Goal: Task Accomplishment & Management: Complete application form

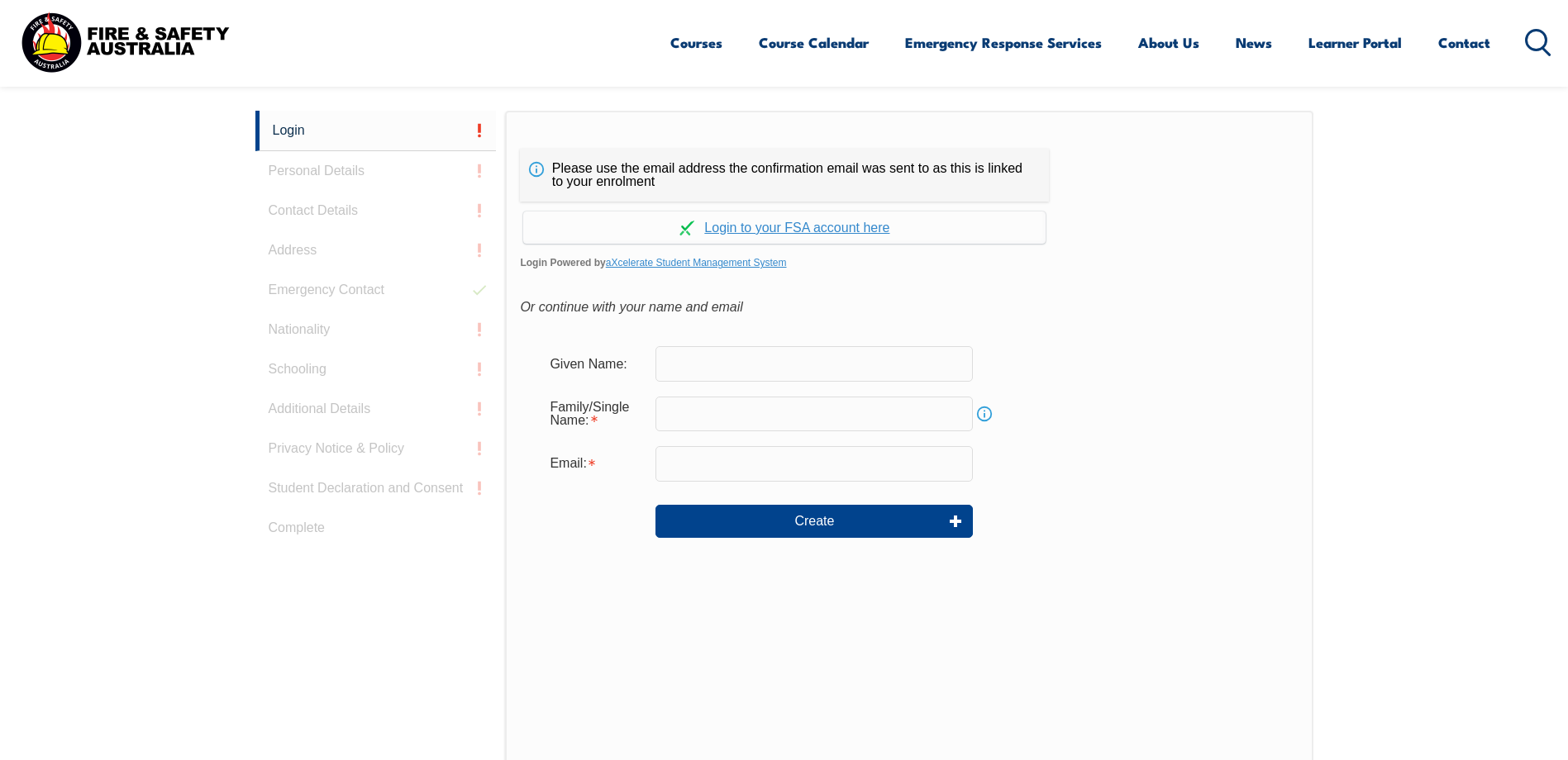
scroll to position [440, 0]
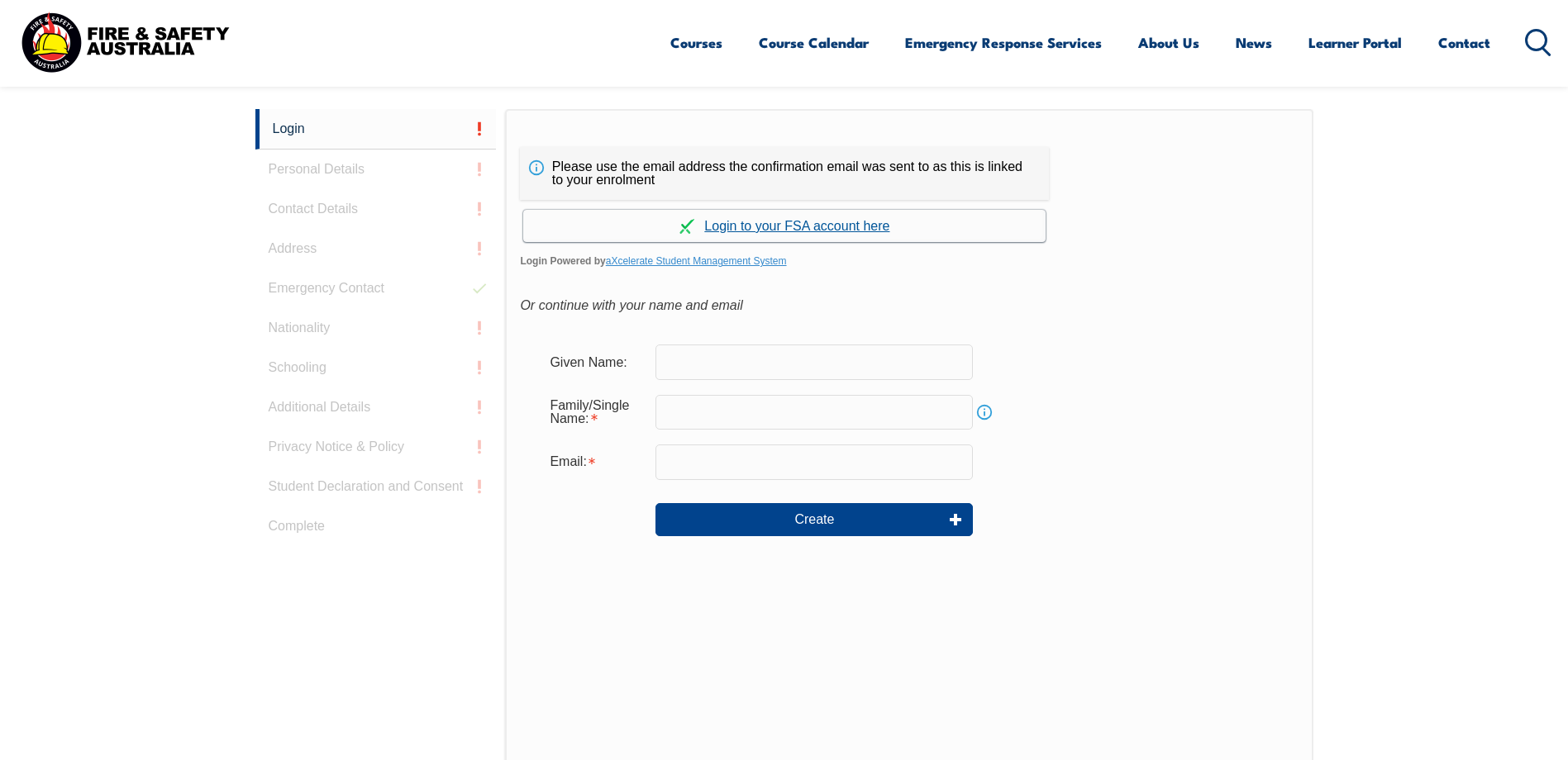
click at [830, 229] on link "Continue with aXcelerate" at bounding box center [784, 225] width 523 height 32
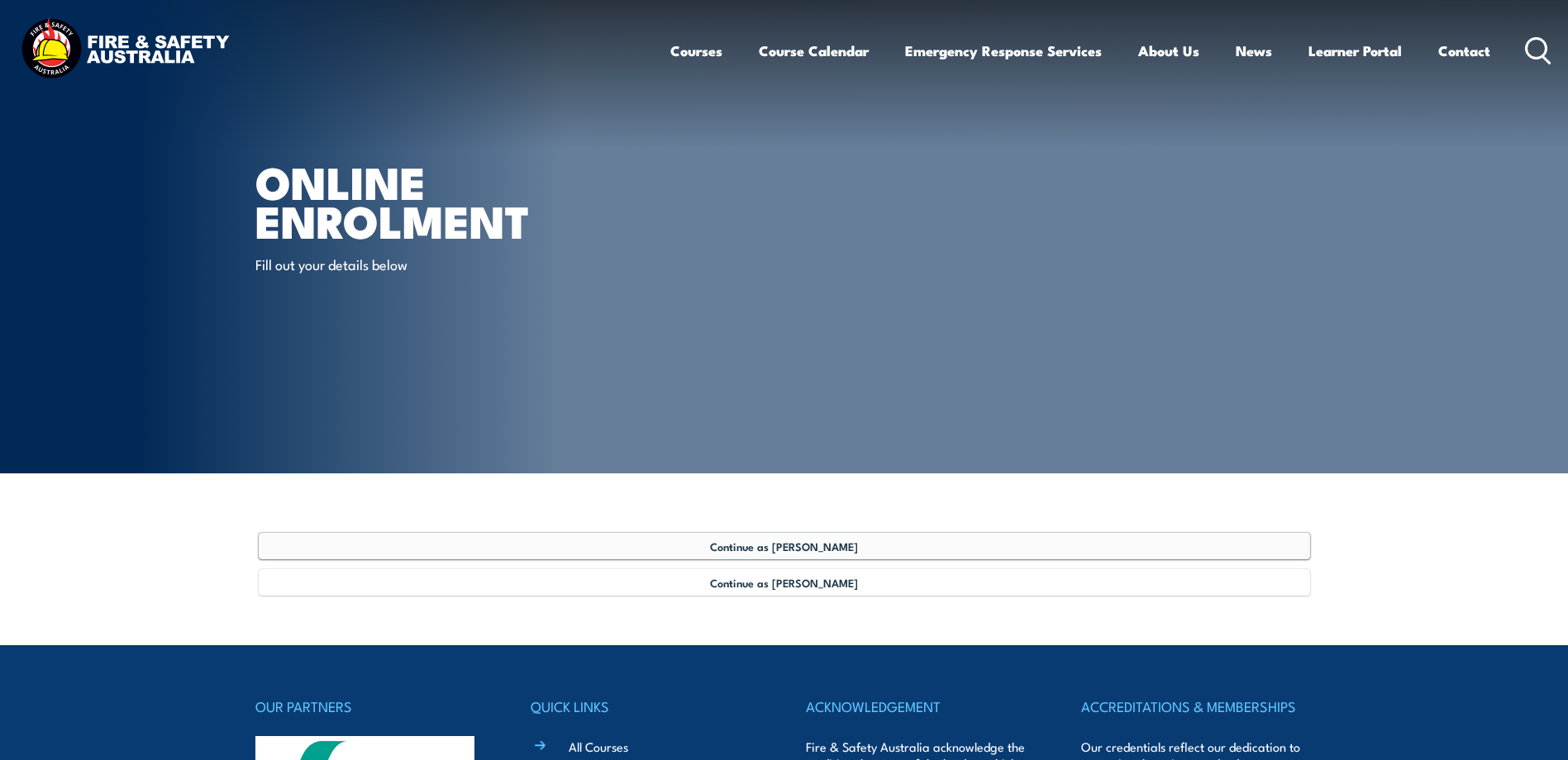
click at [786, 549] on span "Continue as [PERSON_NAME]" at bounding box center [784, 547] width 148 height 14
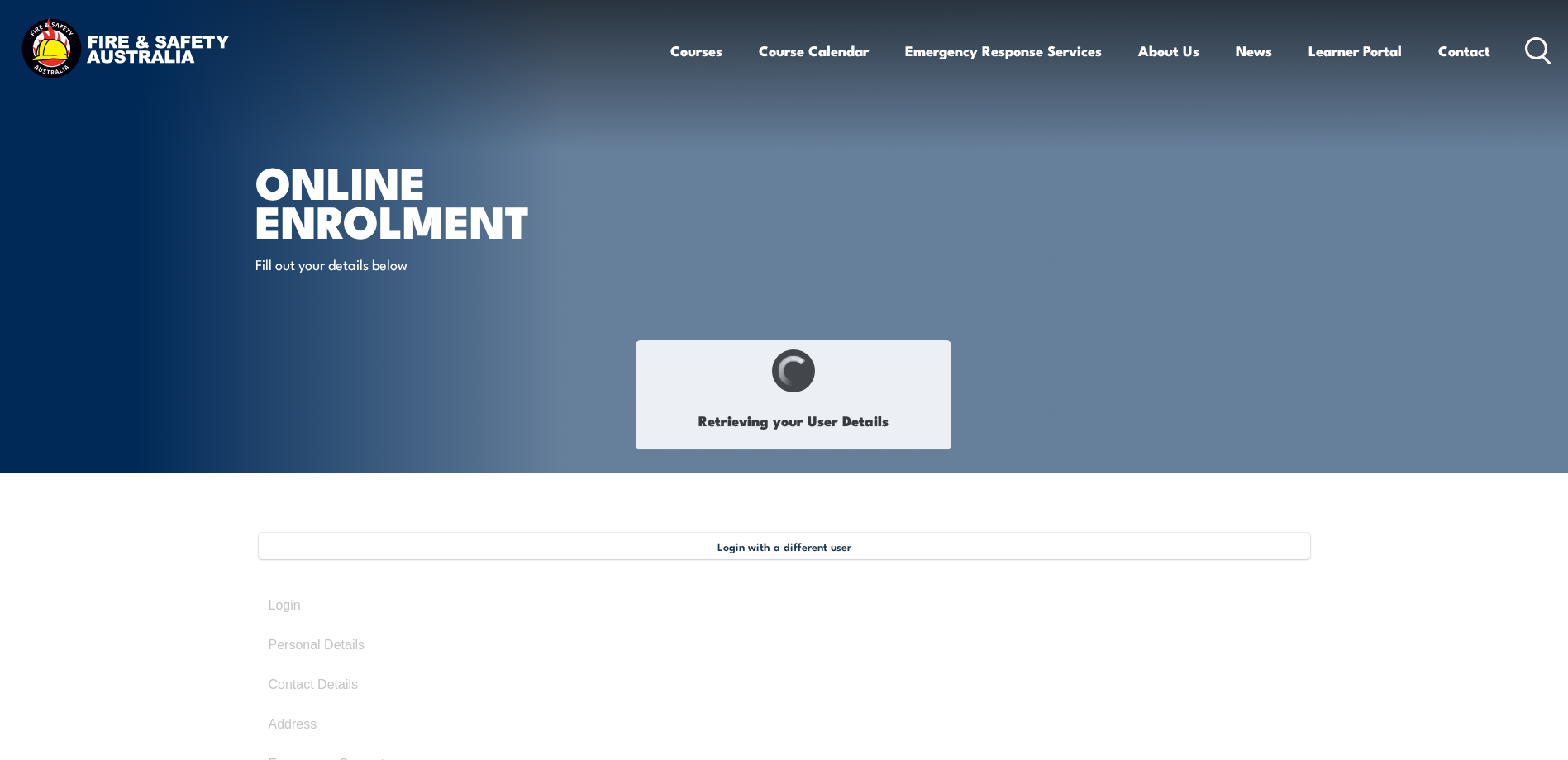
select select "Mrs"
type input "[PERSON_NAME]"
type input "[DATE]"
type input "EKE3K5CVK8"
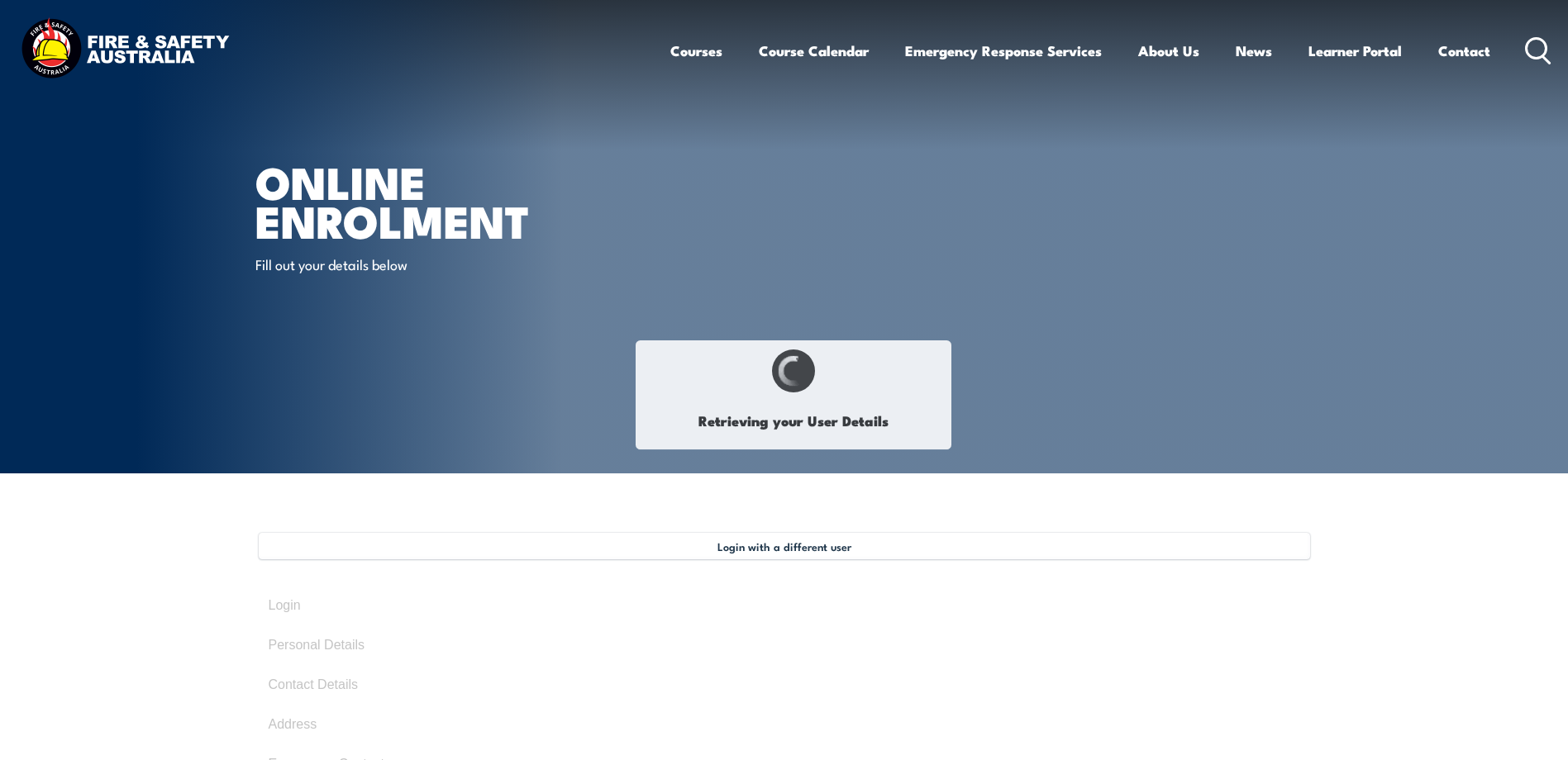
select select "F"
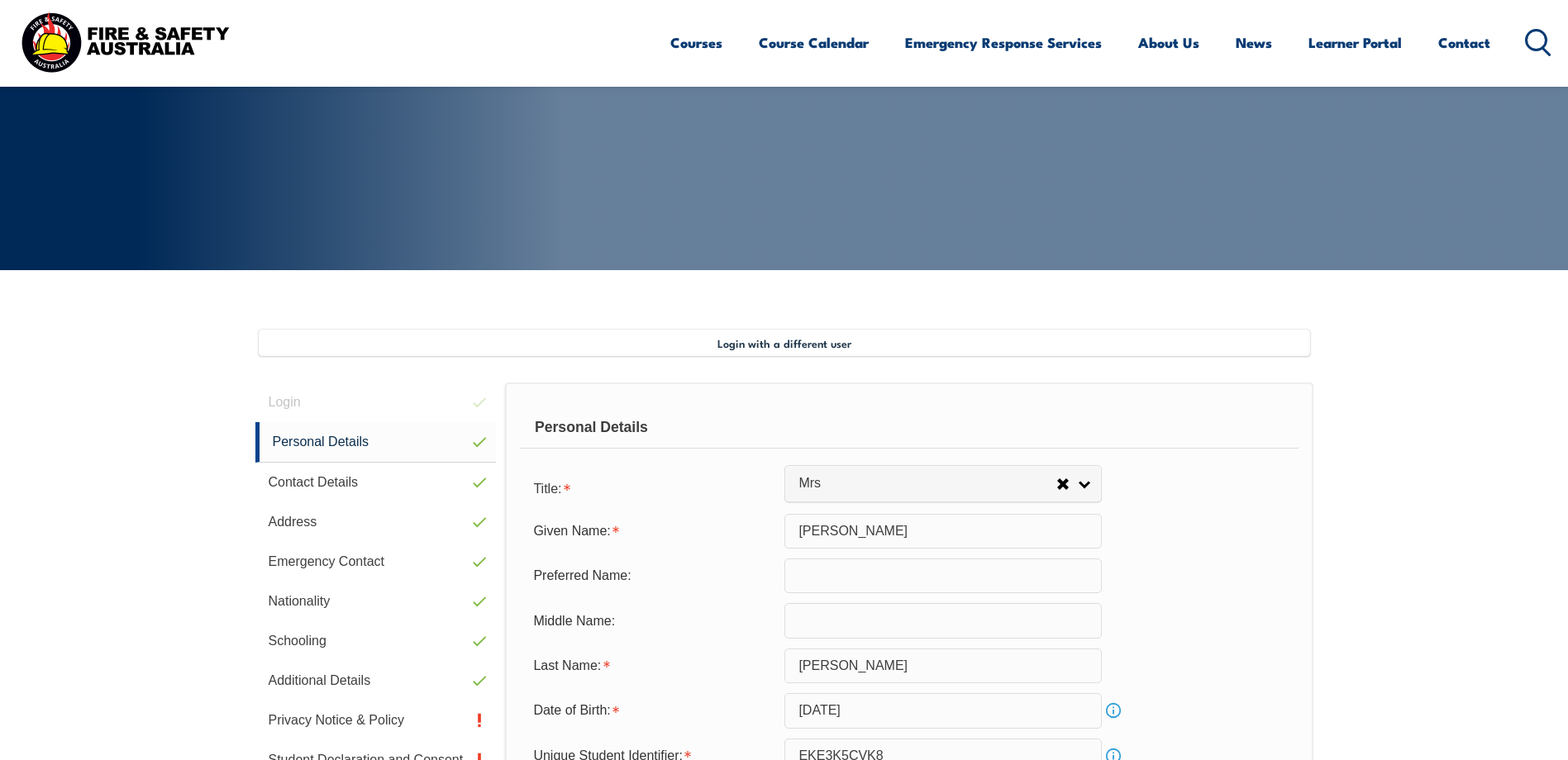
scroll to position [450, 0]
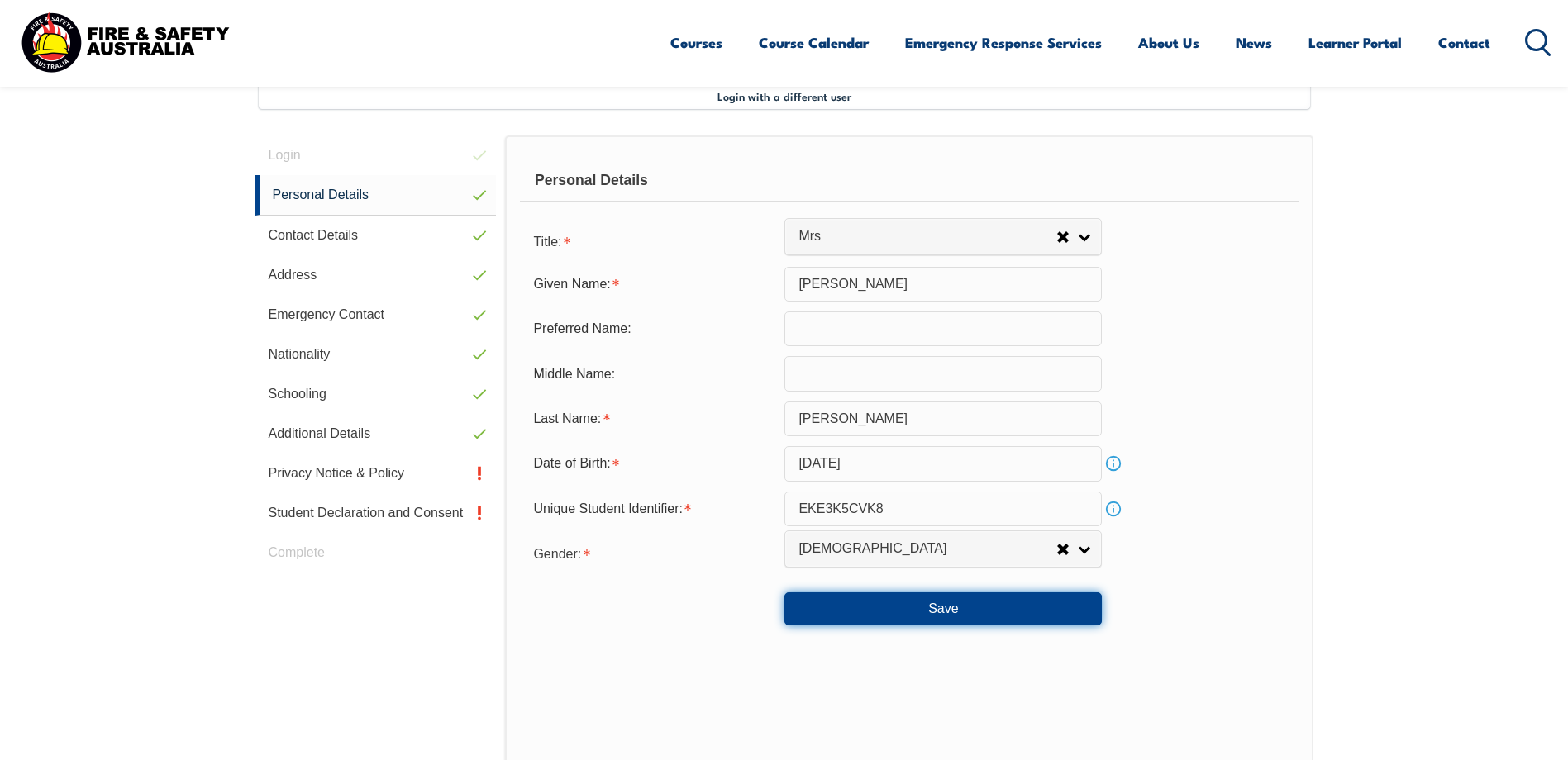
click at [957, 614] on button "Save" at bounding box center [943, 608] width 318 height 33
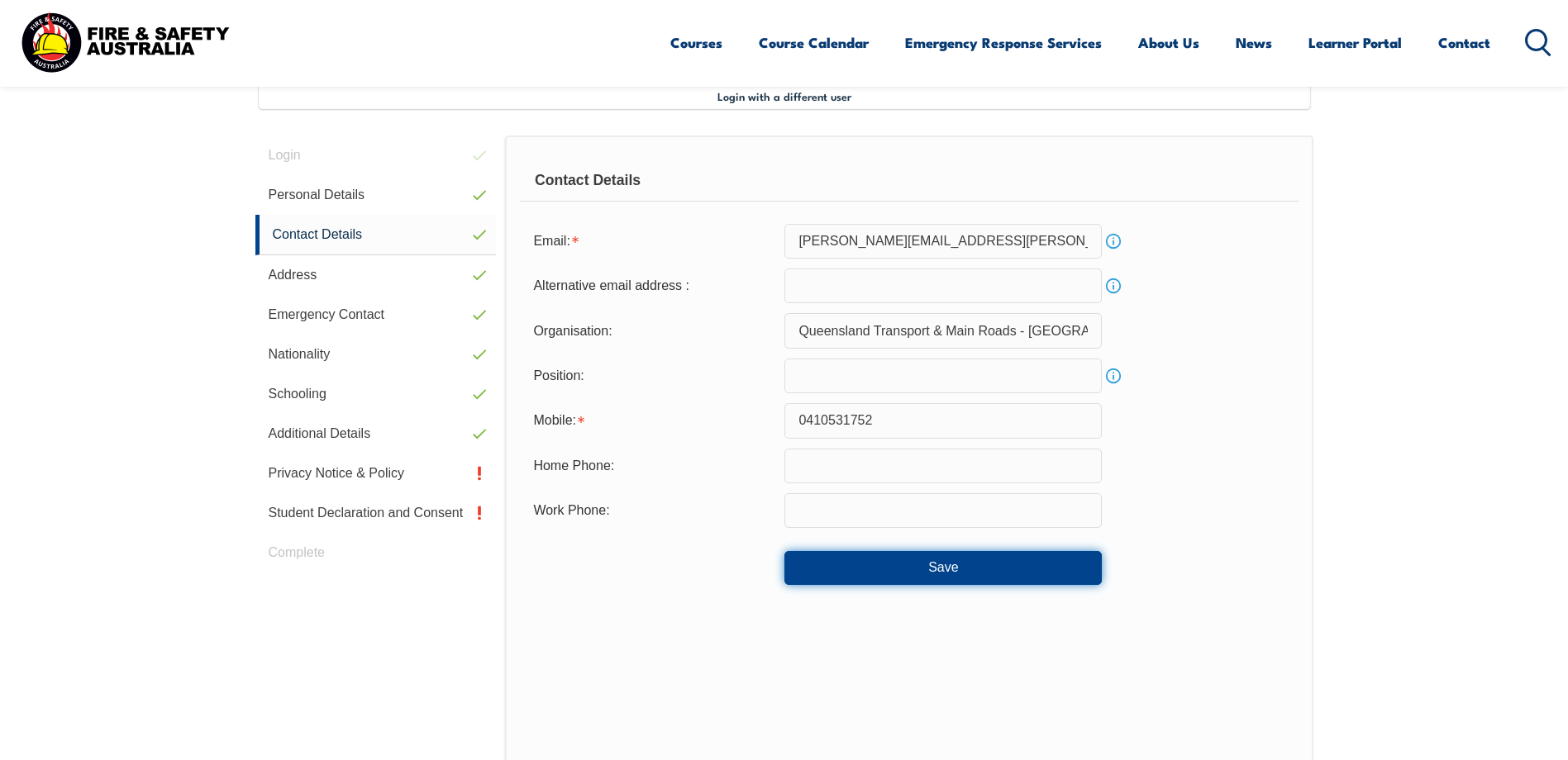
click at [949, 575] on button "Save" at bounding box center [943, 568] width 318 height 33
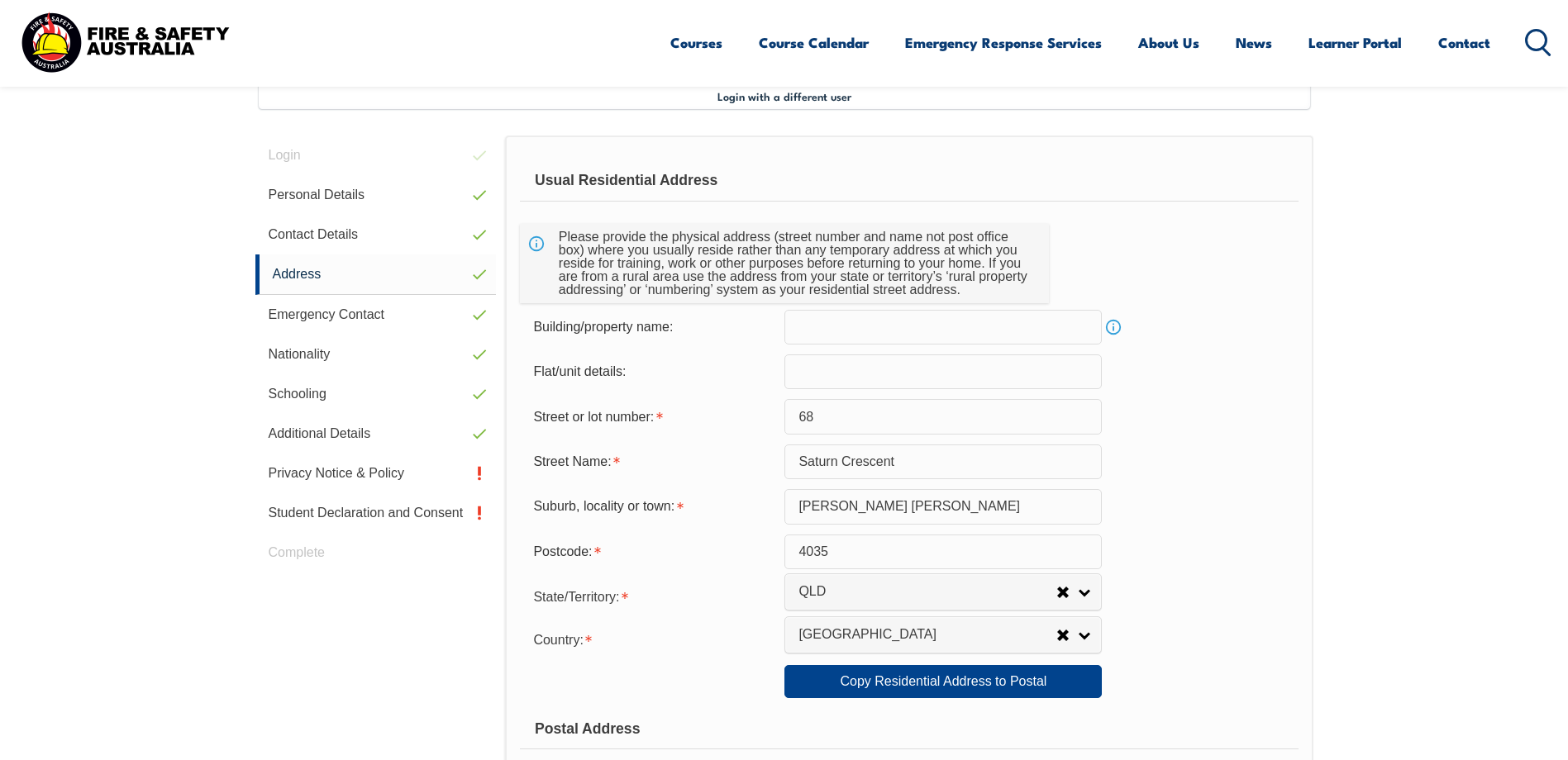
click at [1114, 328] on link "Info" at bounding box center [1113, 327] width 23 height 23
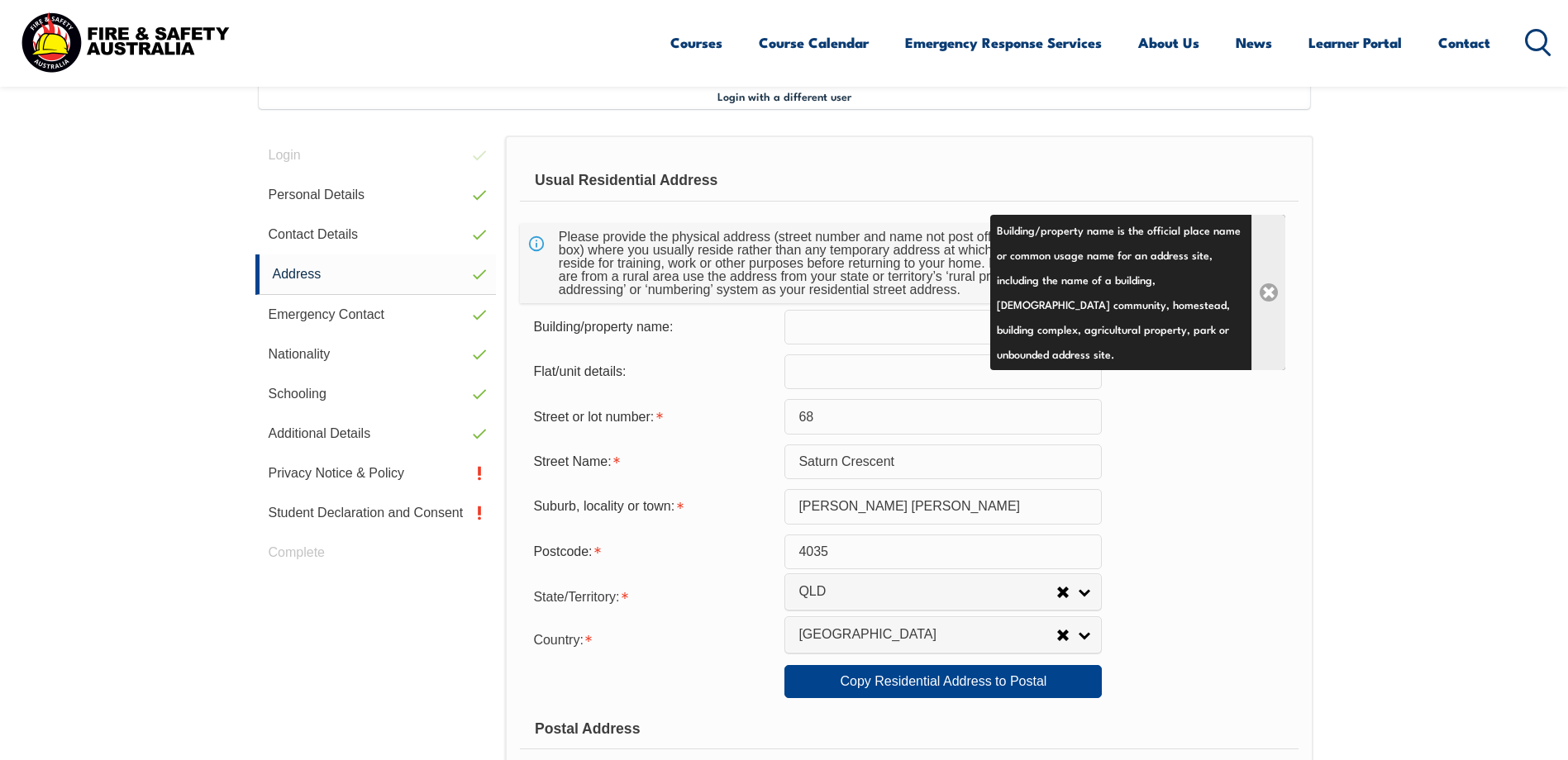
click at [1263, 291] on link "Close" at bounding box center [1268, 292] width 34 height 155
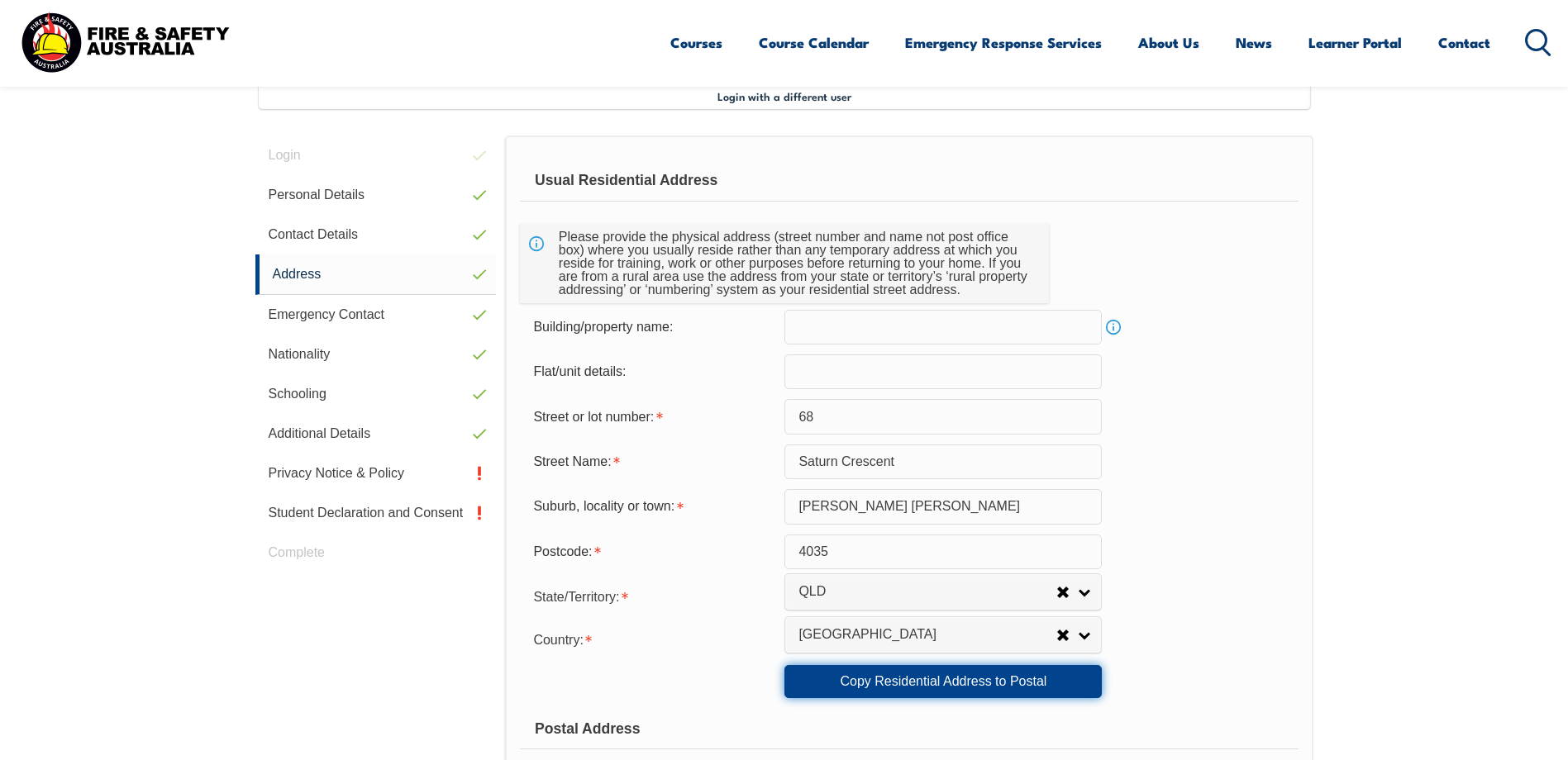
click at [928, 690] on link "Copy Residential Address to Postal" at bounding box center [943, 682] width 318 height 33
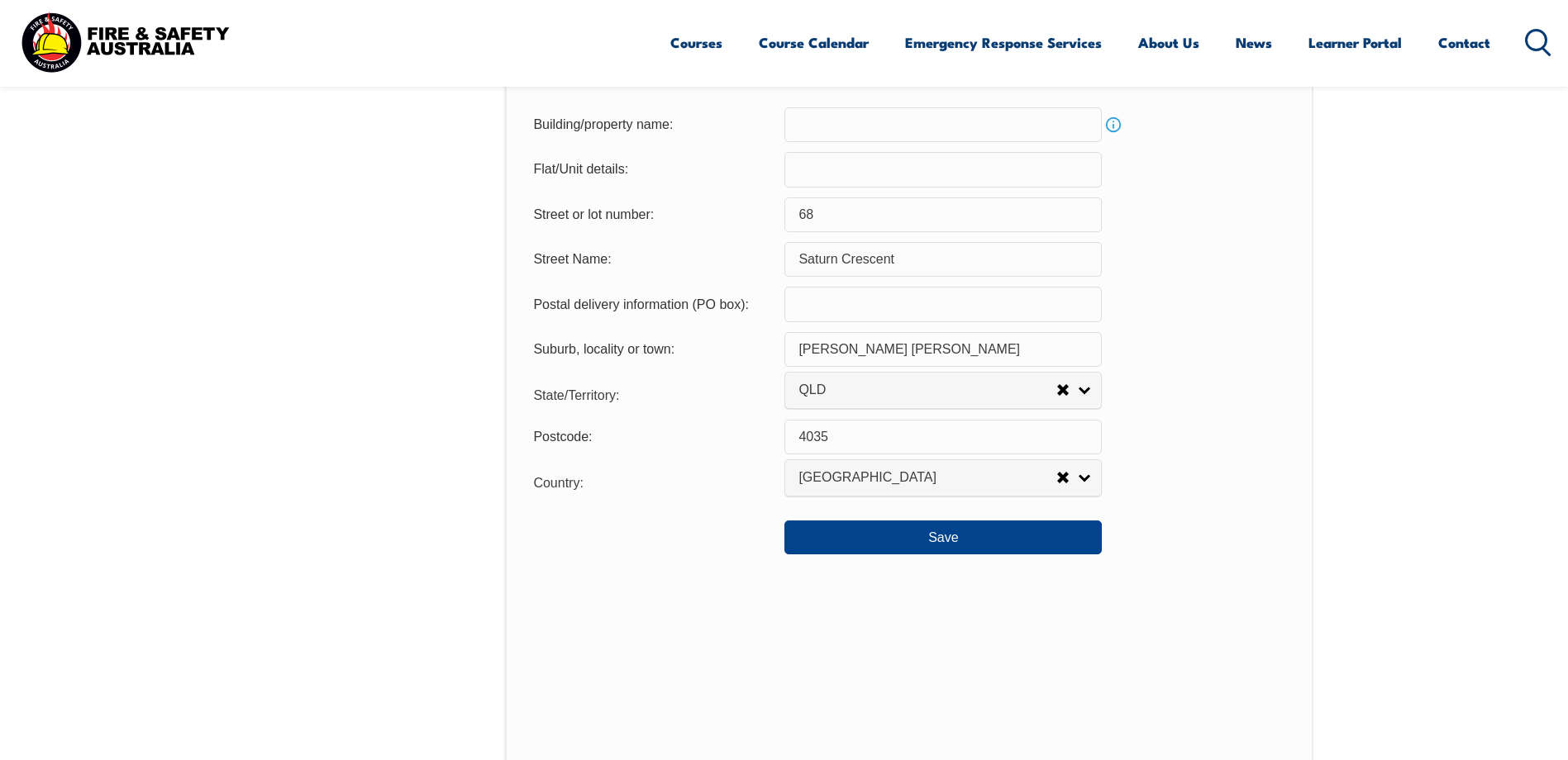
scroll to position [1194, 0]
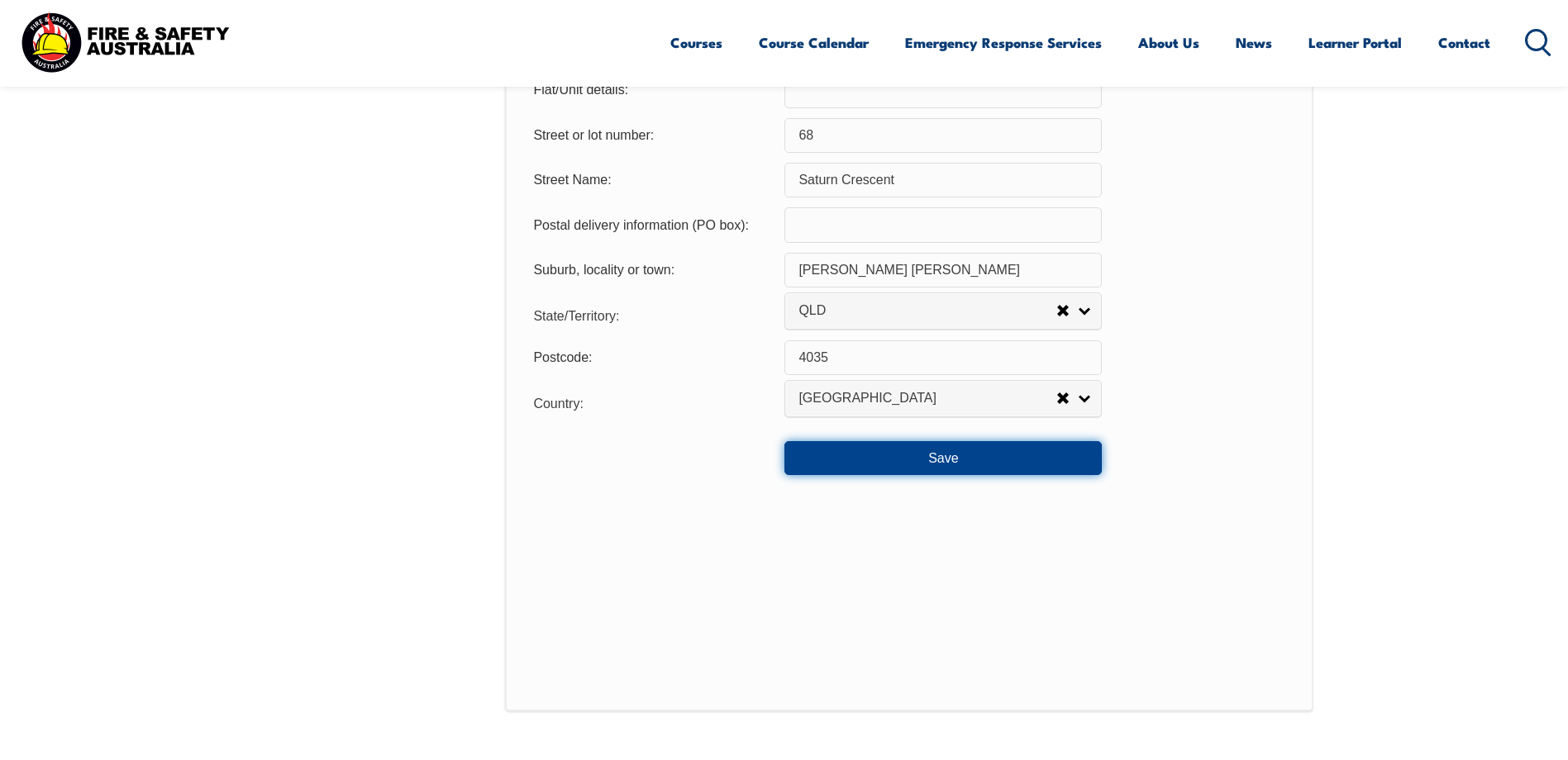
click at [945, 464] on button "Save" at bounding box center [943, 458] width 318 height 33
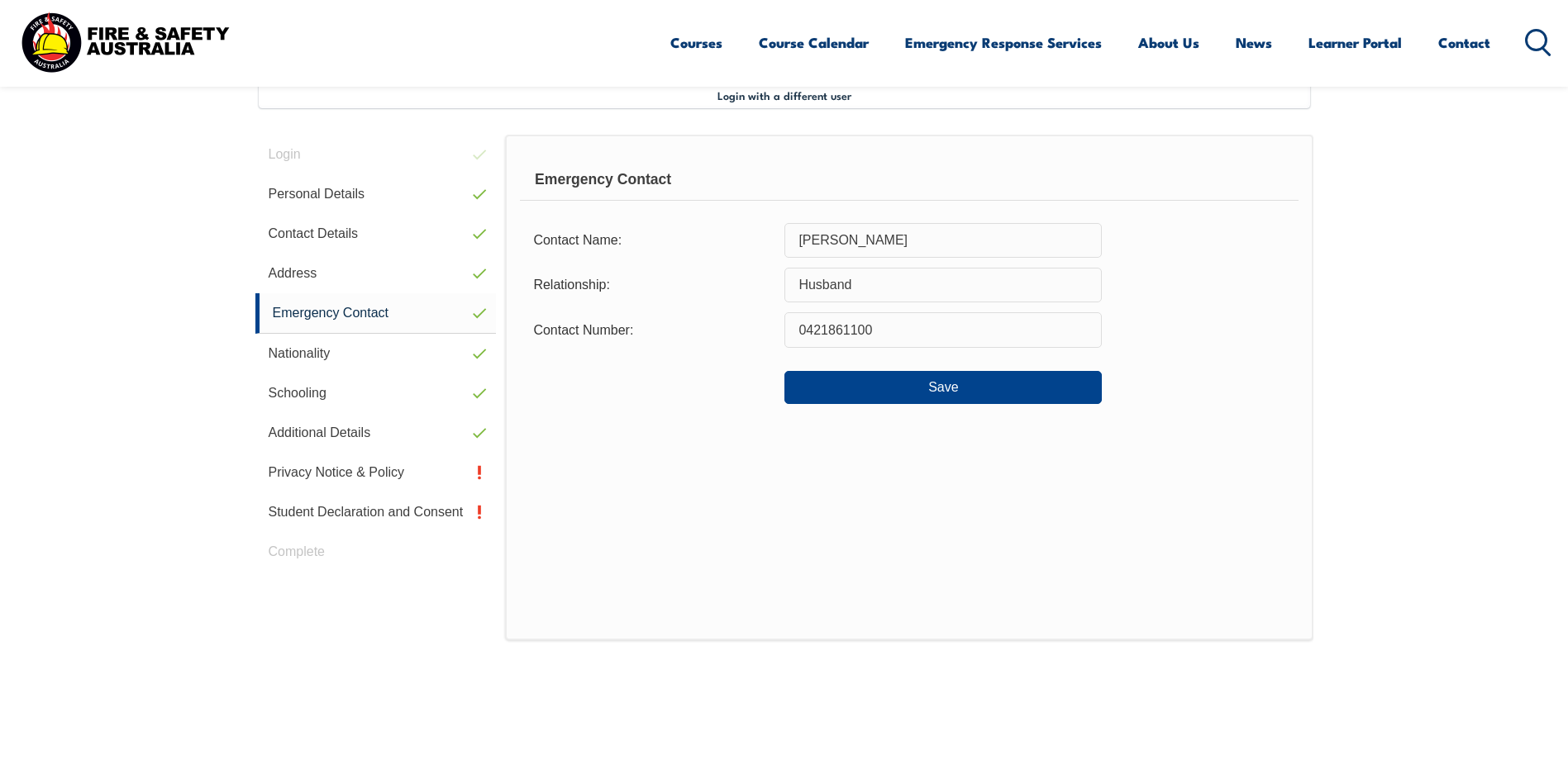
scroll to position [450, 0]
click at [931, 387] on button "Save" at bounding box center [943, 388] width 318 height 33
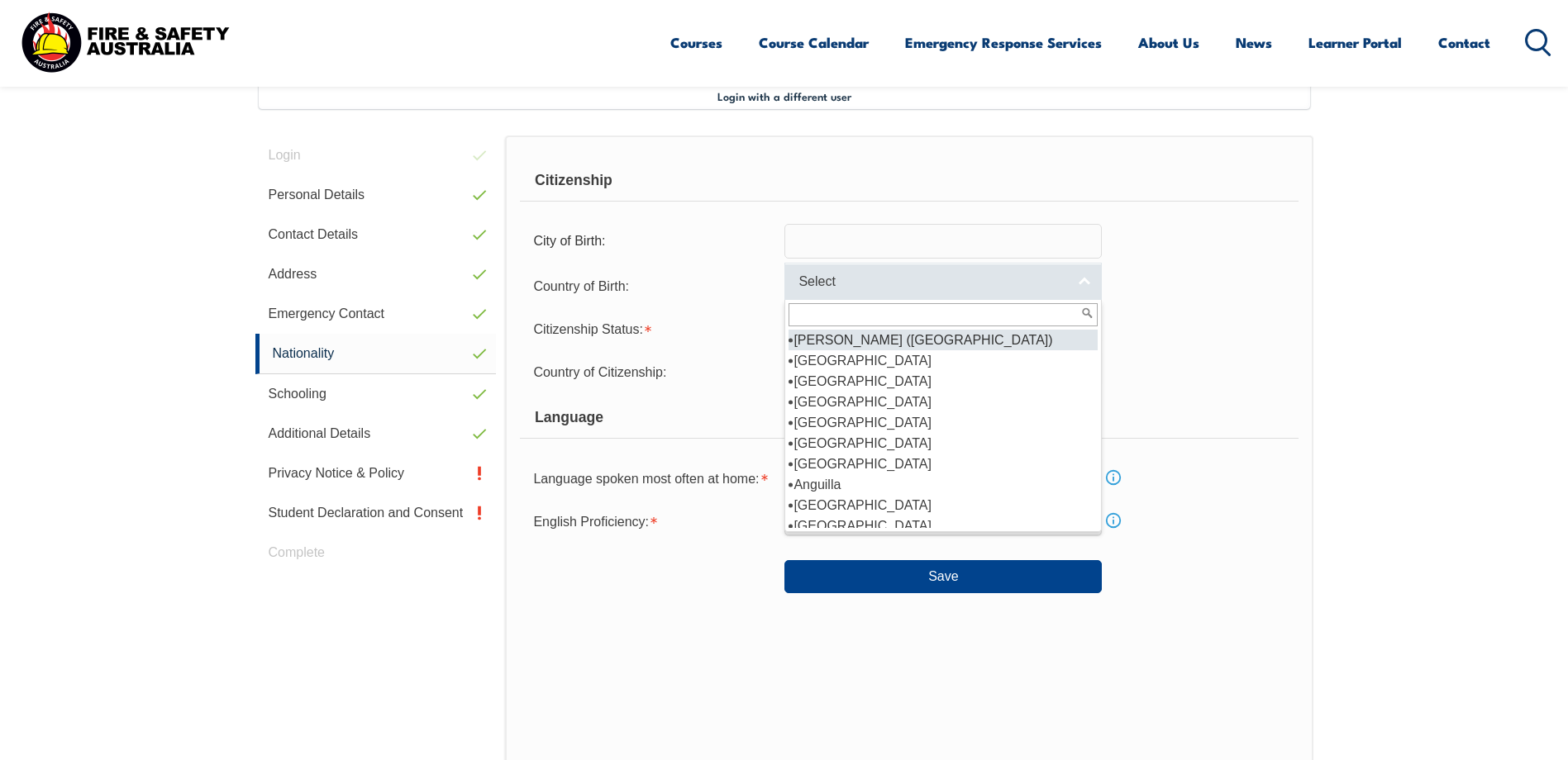
click at [1086, 278] on link "Select" at bounding box center [943, 281] width 318 height 38
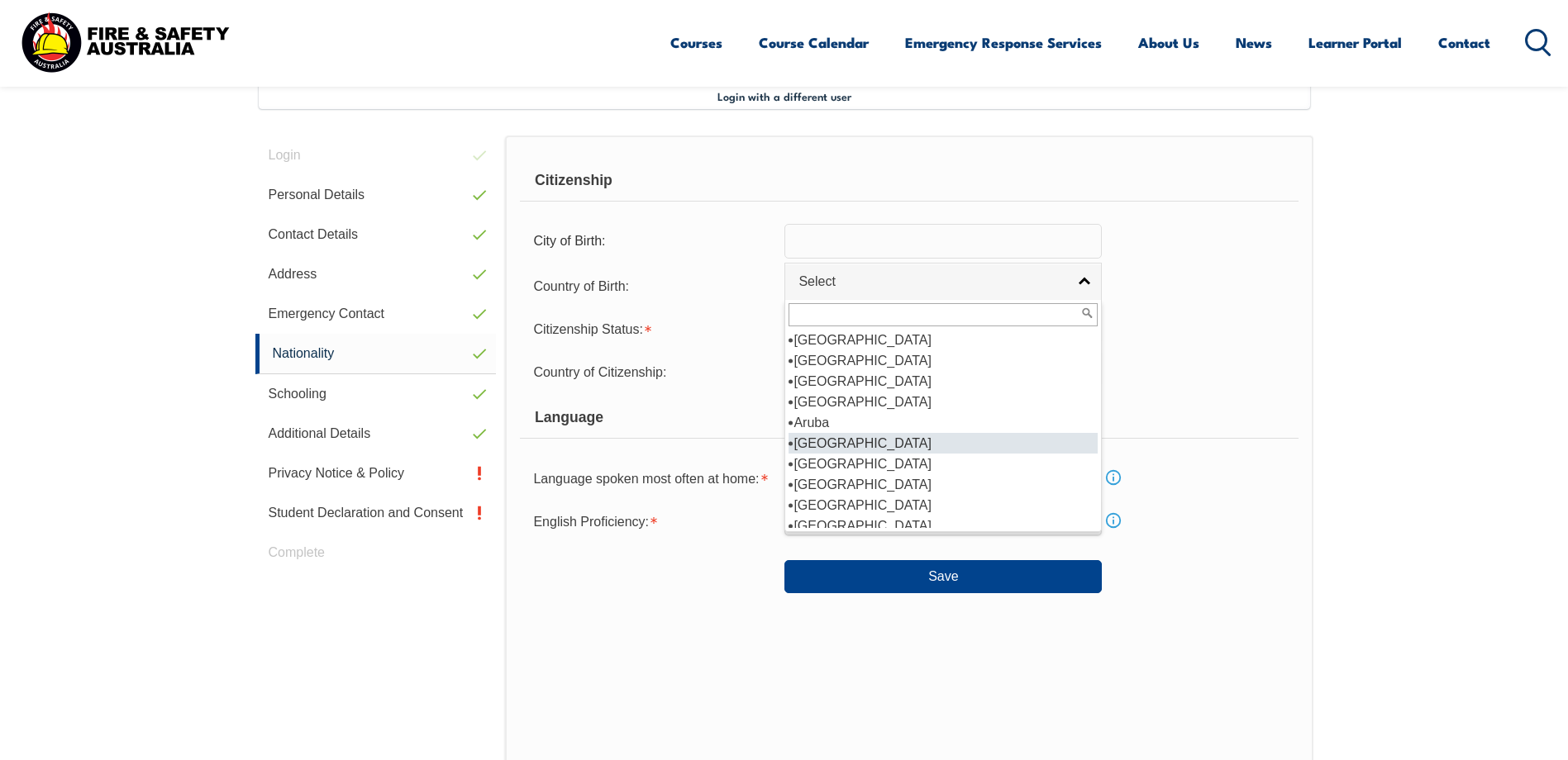
scroll to position [248, 0]
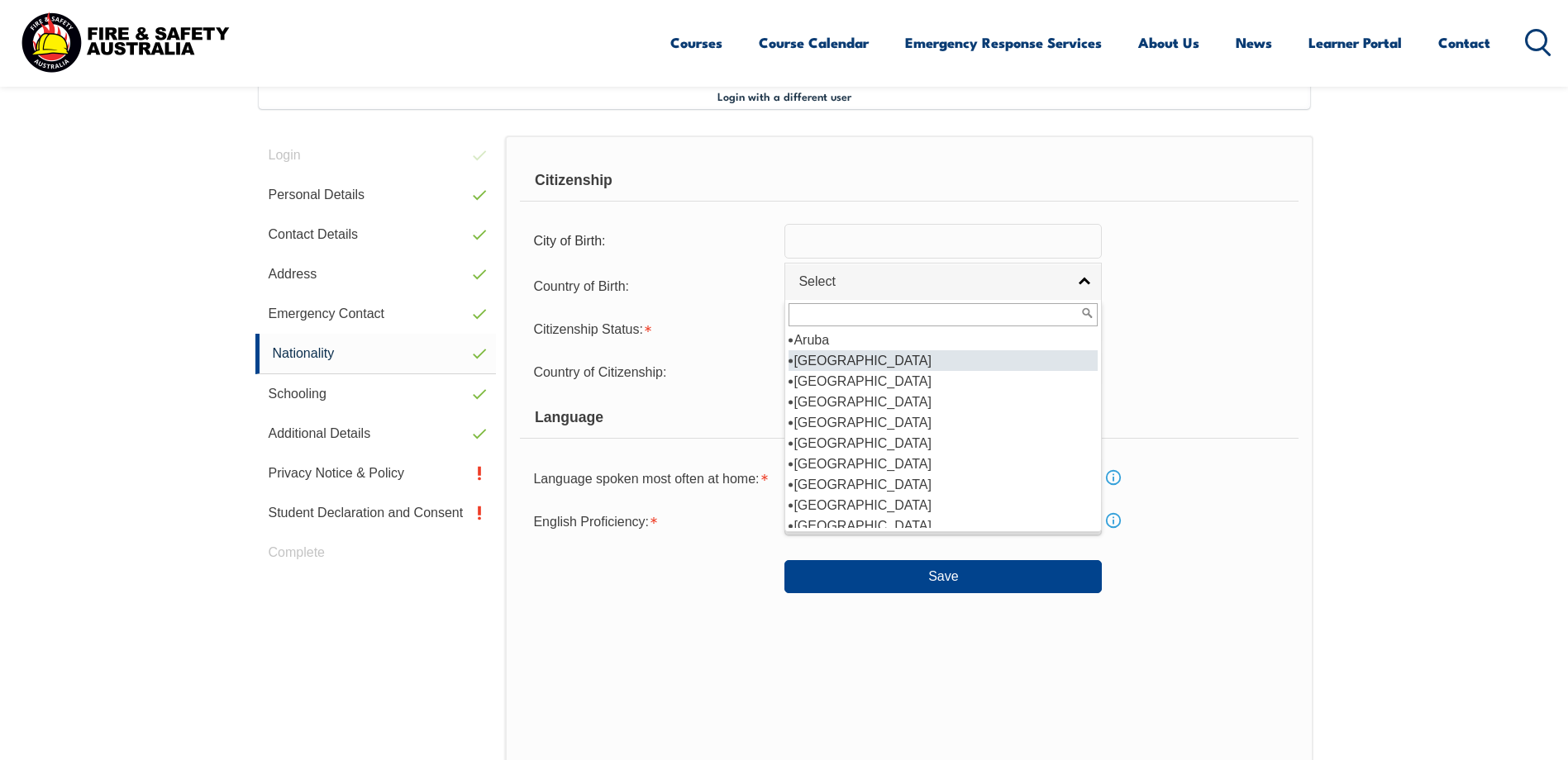
click at [851, 364] on li "[GEOGRAPHIC_DATA]" at bounding box center [943, 360] width 309 height 20
select select "1101"
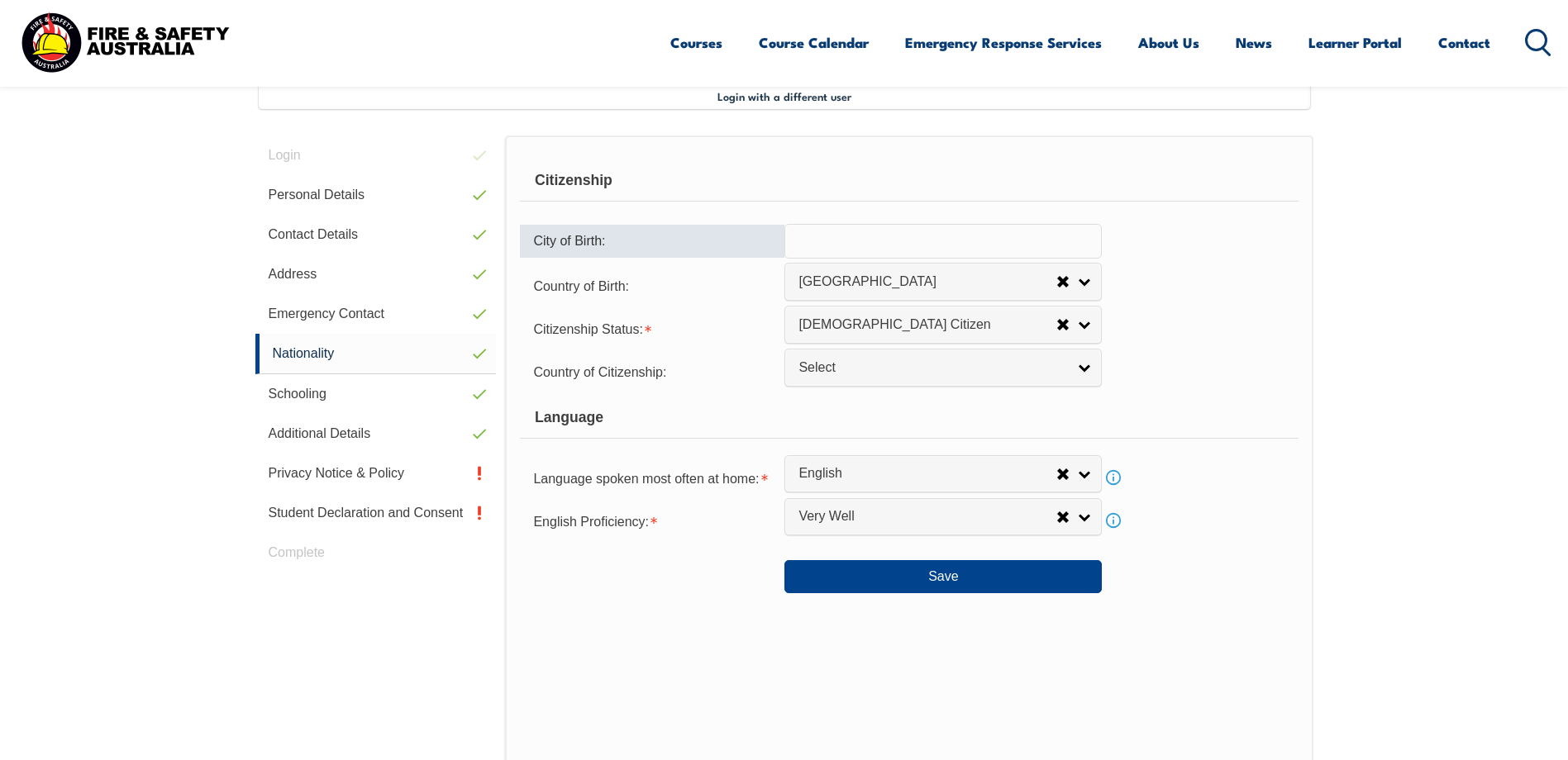
click at [889, 250] on input "text" at bounding box center [943, 241] width 318 height 35
type input "[GEOGRAPHIC_DATA]"
click at [1085, 329] on link "[DEMOGRAPHIC_DATA] Citizen" at bounding box center [943, 324] width 318 height 38
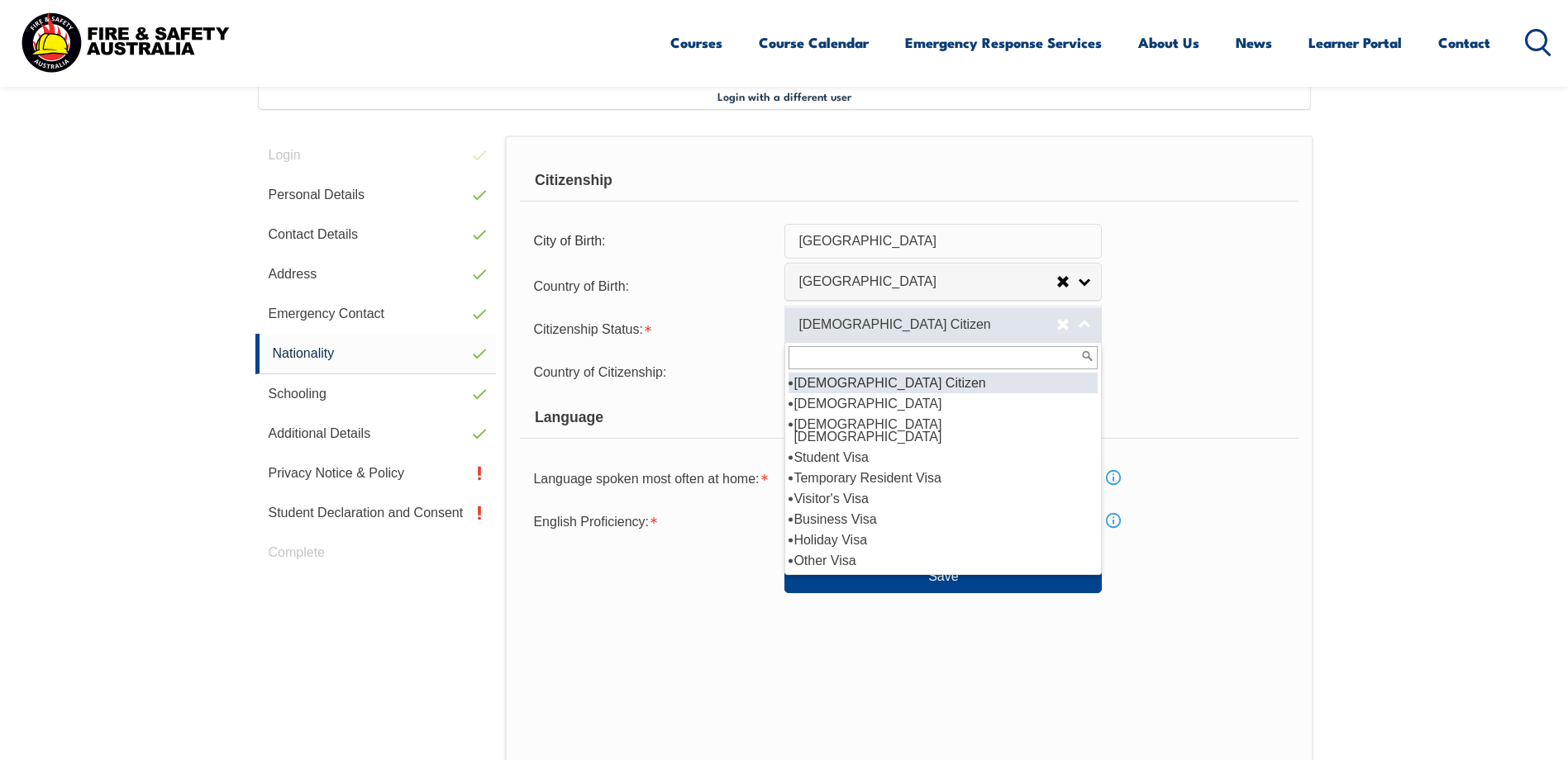
click at [1085, 329] on link "[DEMOGRAPHIC_DATA] Citizen" at bounding box center [943, 324] width 318 height 38
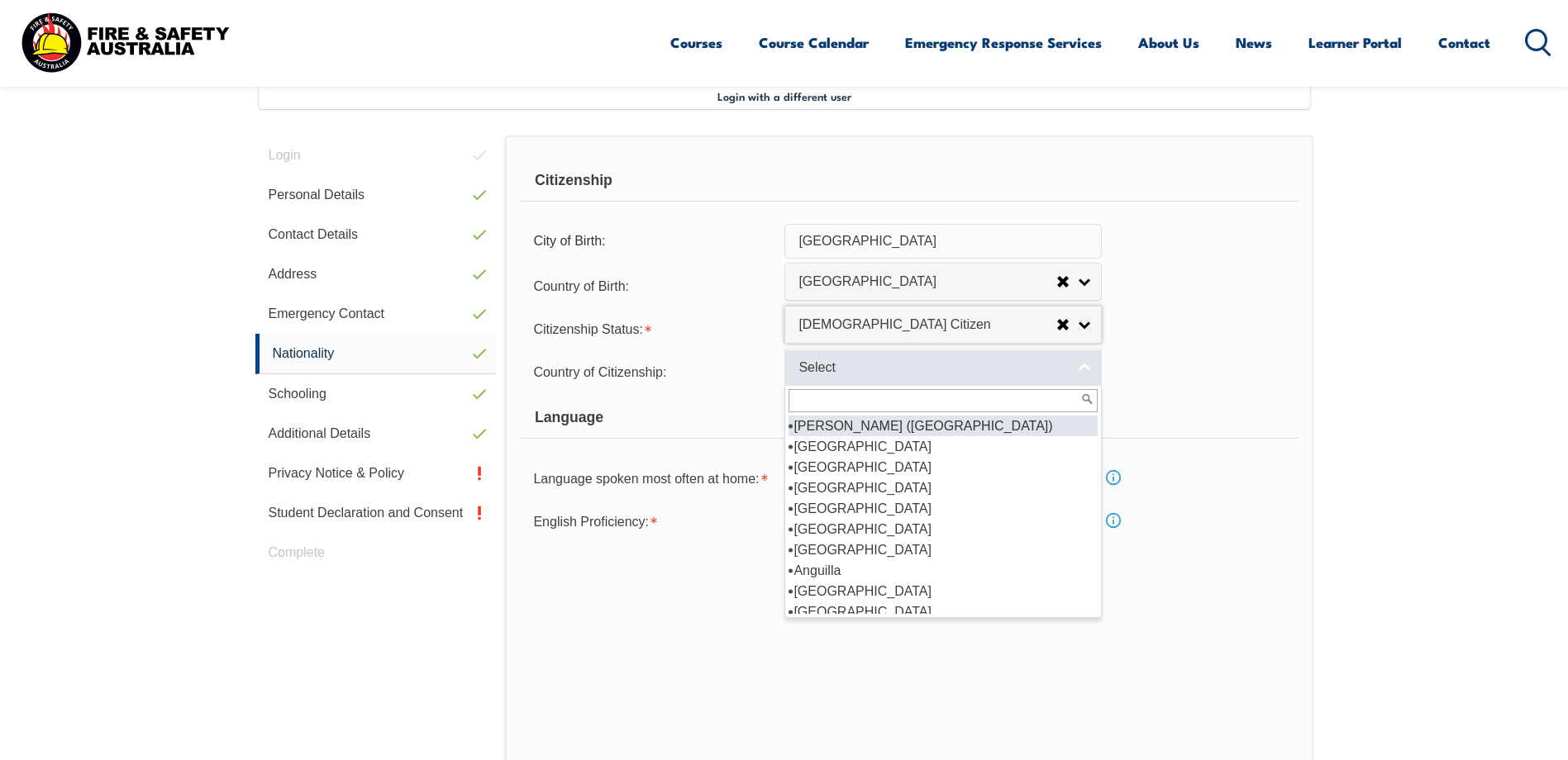
click at [1085, 370] on link "Select" at bounding box center [943, 367] width 318 height 38
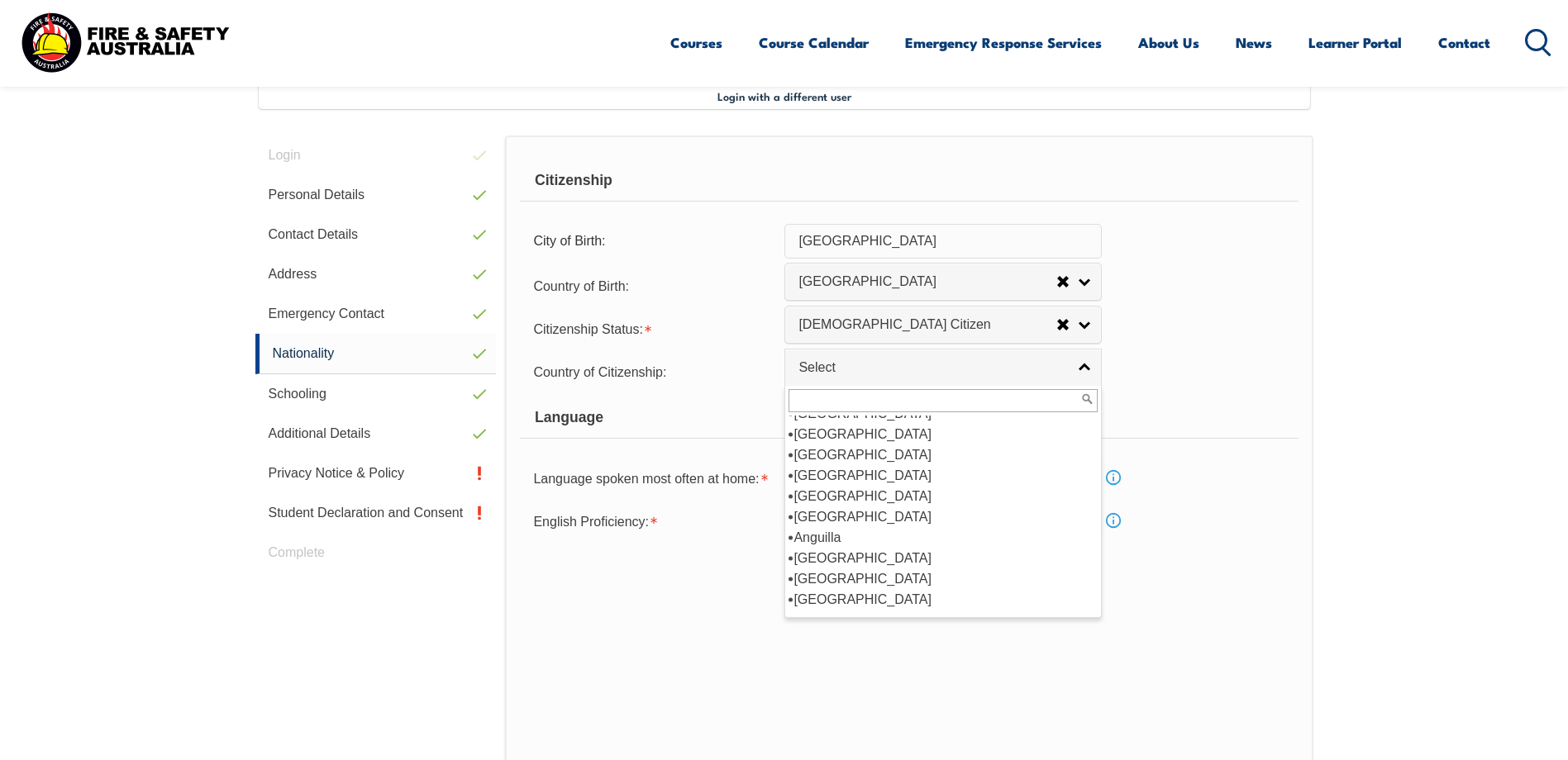
scroll to position [187, 0]
click at [841, 502] on li "[GEOGRAPHIC_DATA]" at bounding box center [943, 506] width 309 height 20
select select "1101"
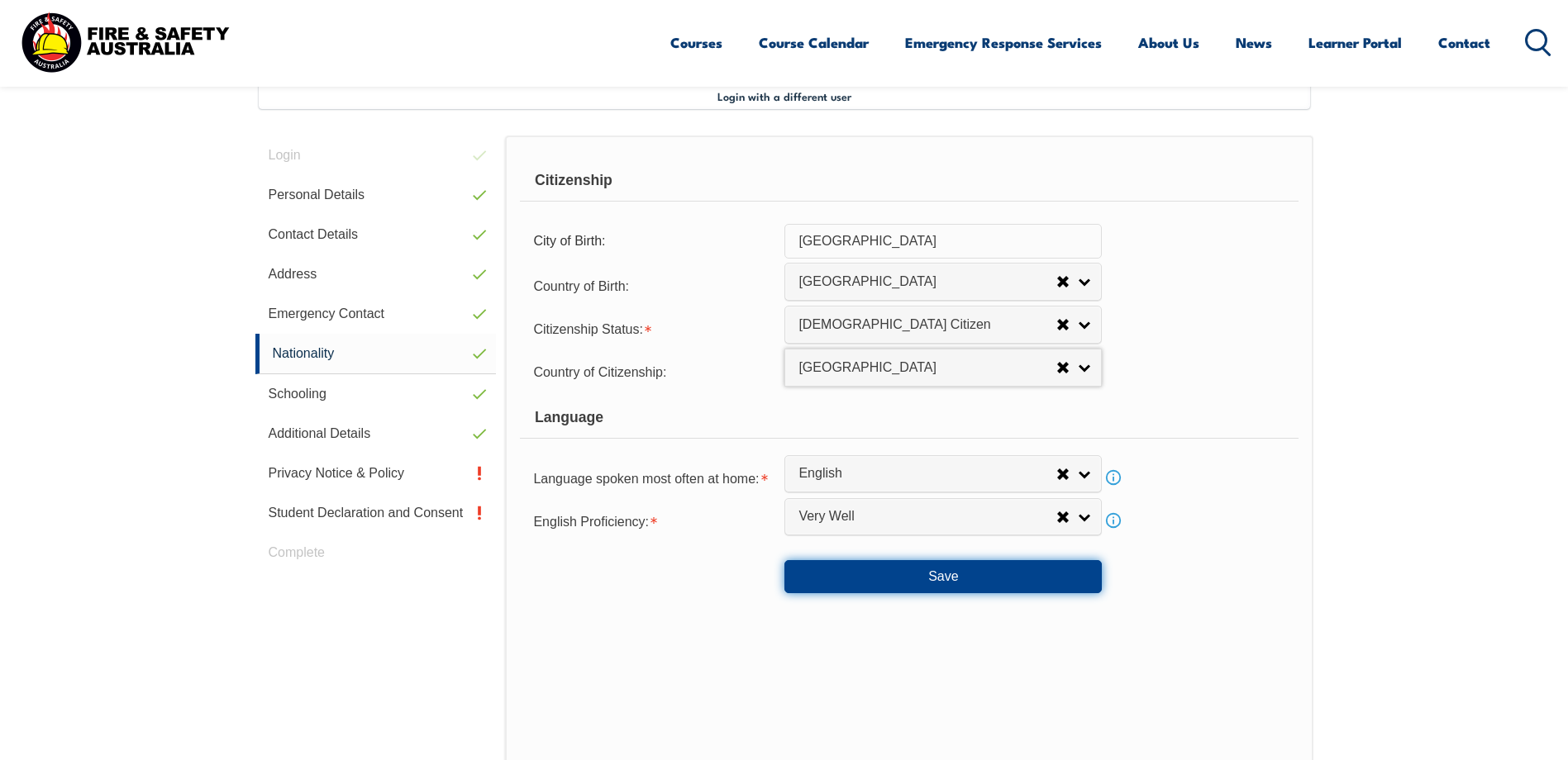
click at [963, 581] on button "Save" at bounding box center [943, 577] width 318 height 33
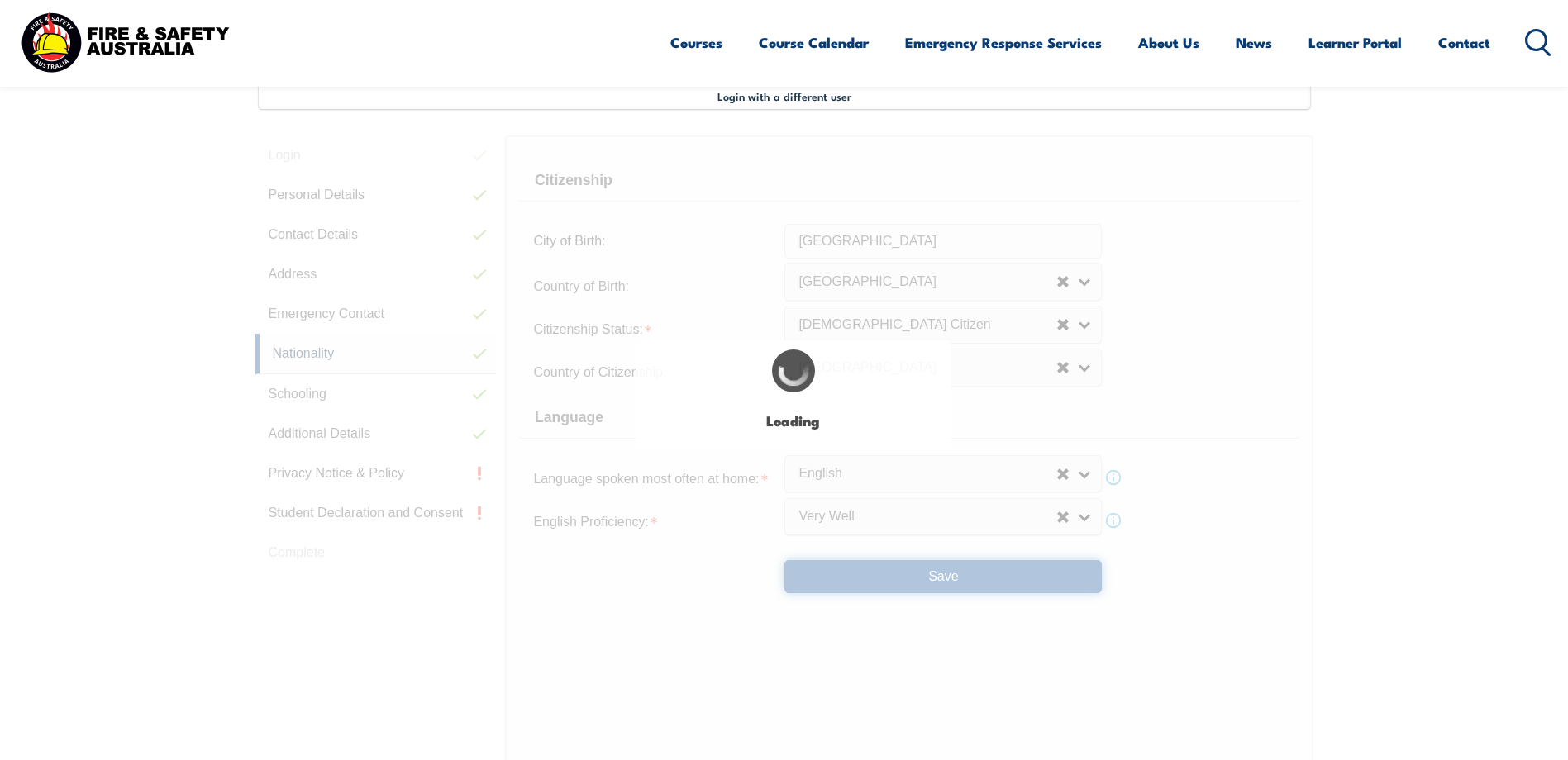
select select "true"
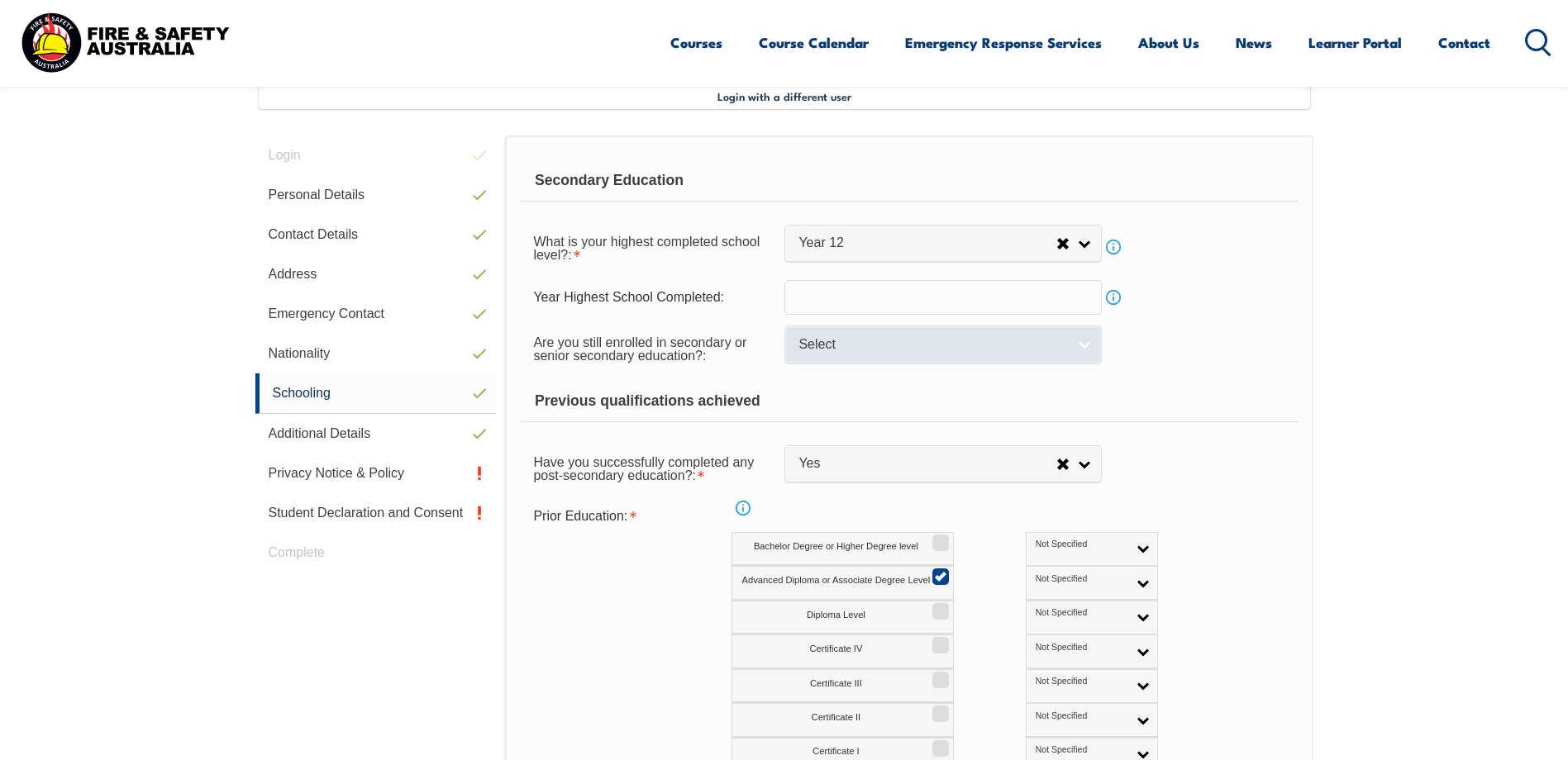
click at [1088, 349] on link "Select" at bounding box center [943, 344] width 318 height 38
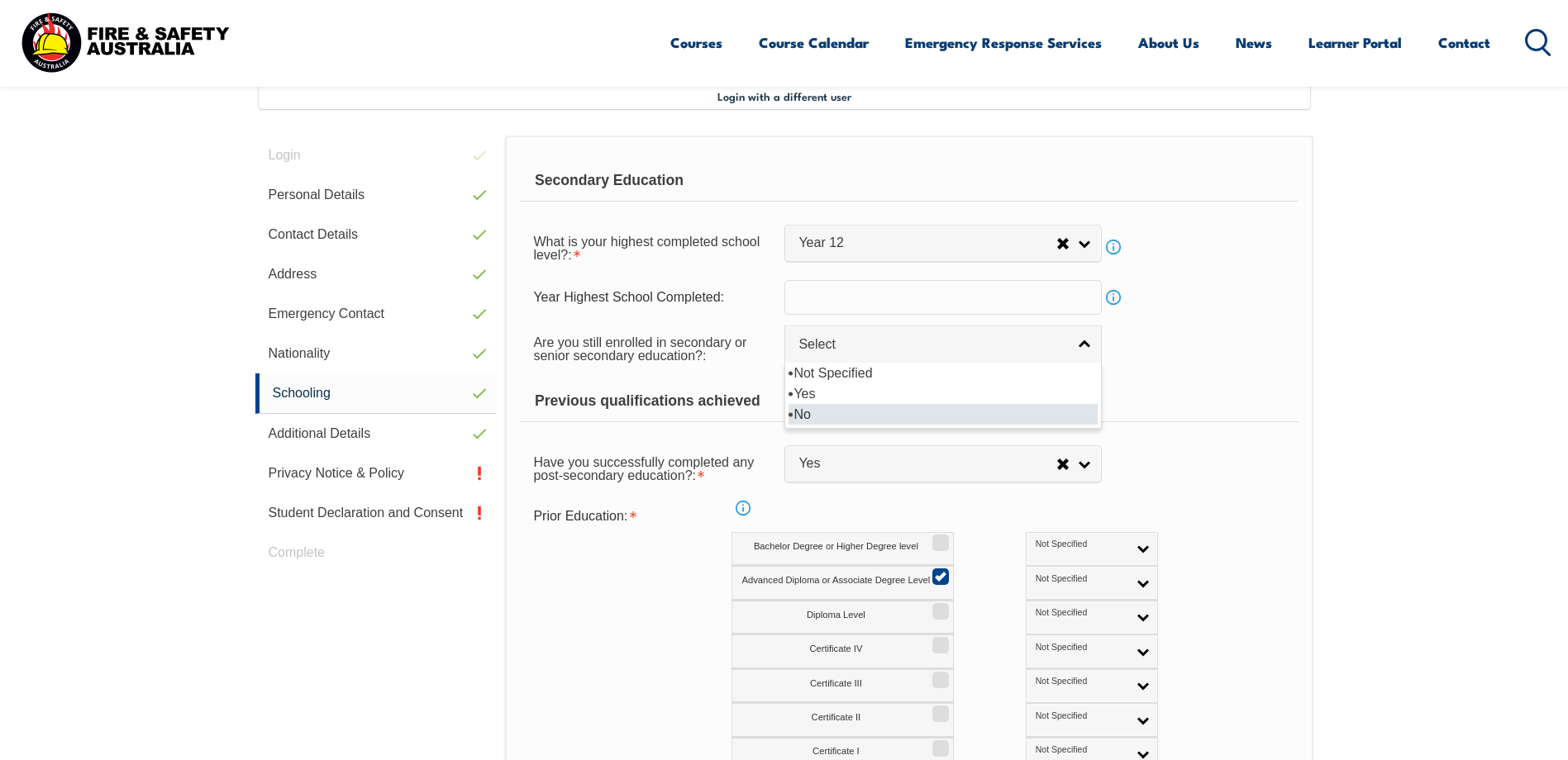
click at [866, 409] on li "No" at bounding box center [943, 413] width 309 height 20
select select "false"
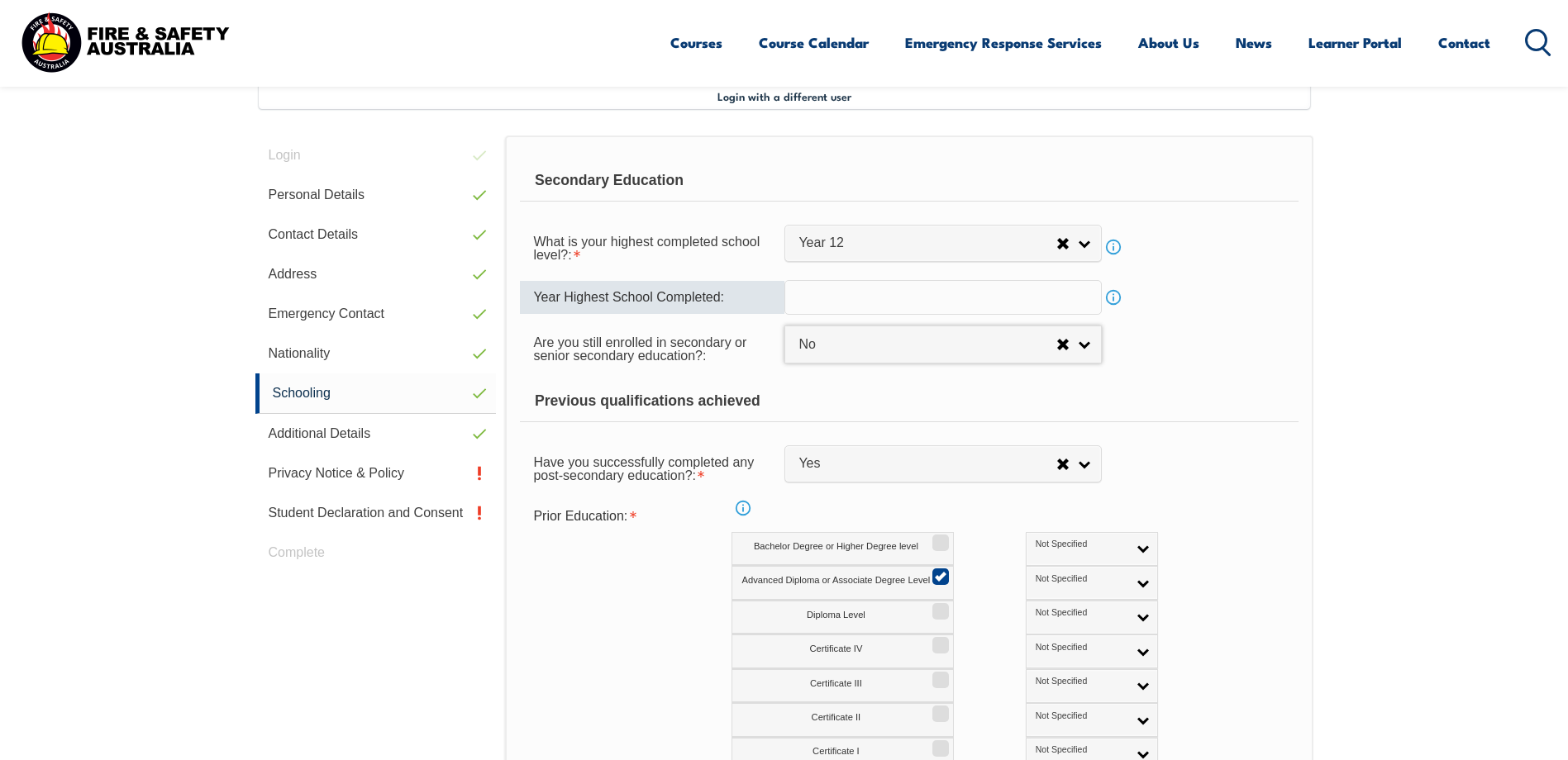
click at [1009, 299] on input "text" at bounding box center [943, 297] width 318 height 35
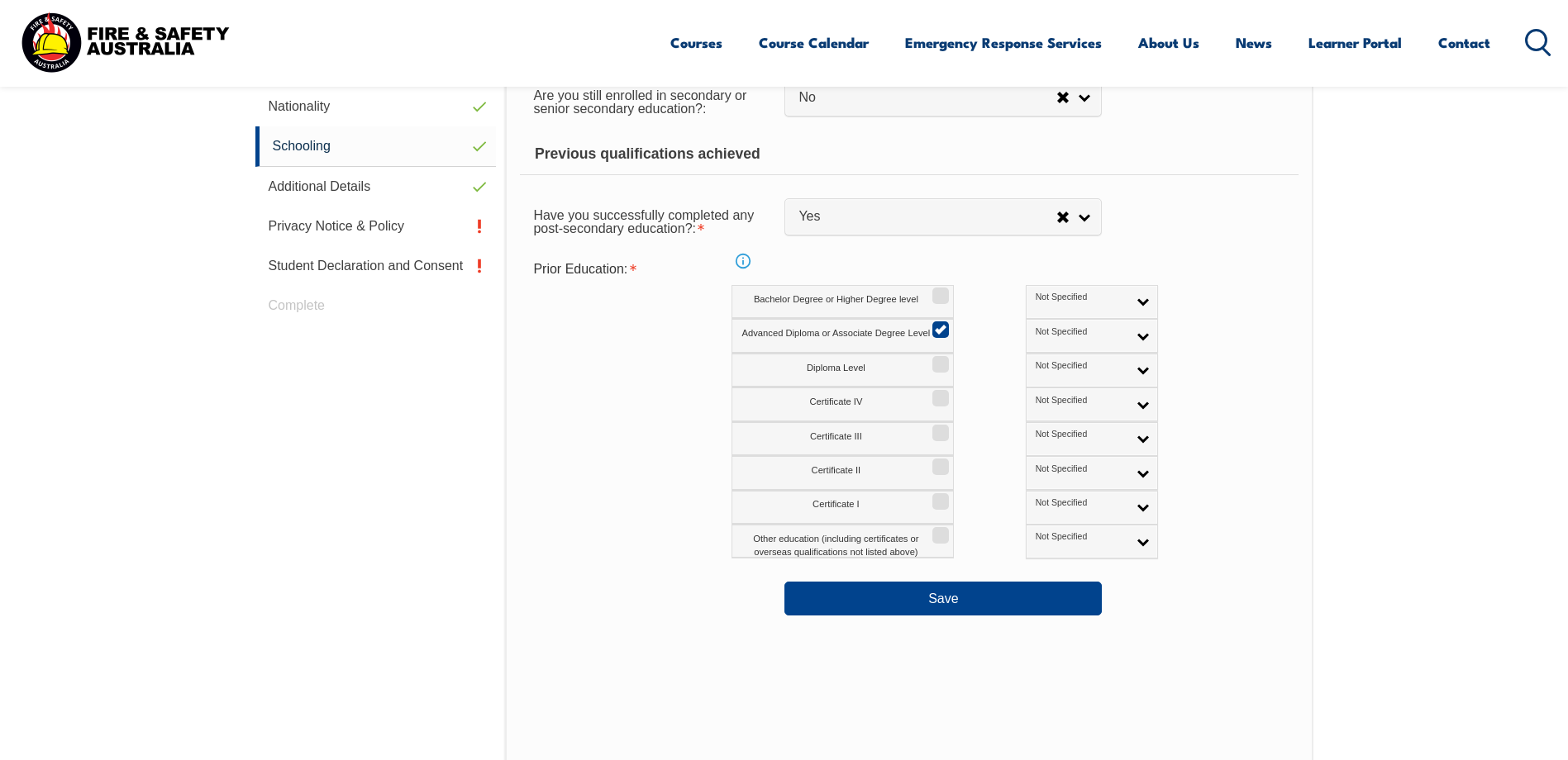
scroll to position [781, 0]
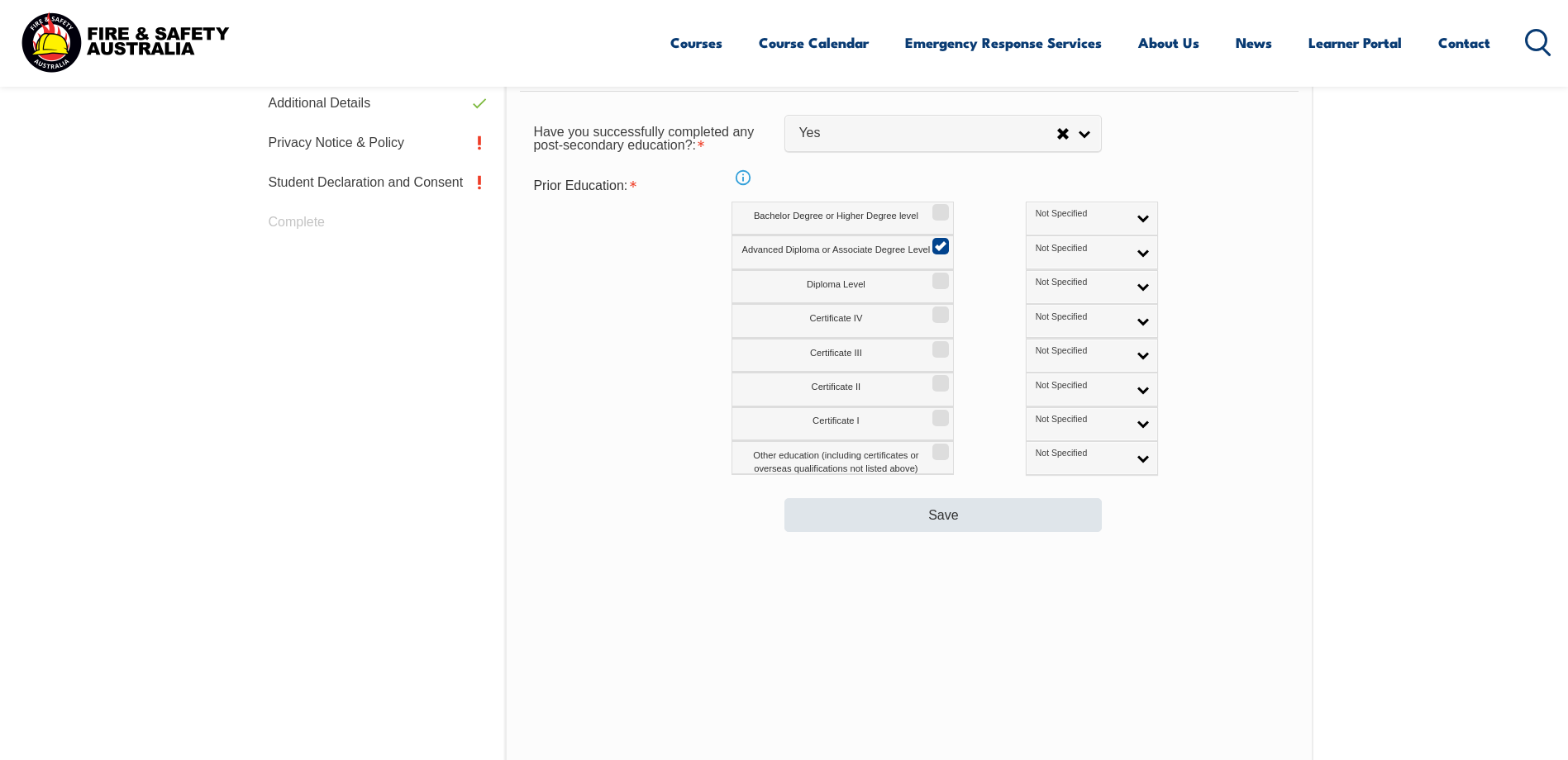
type input "1980"
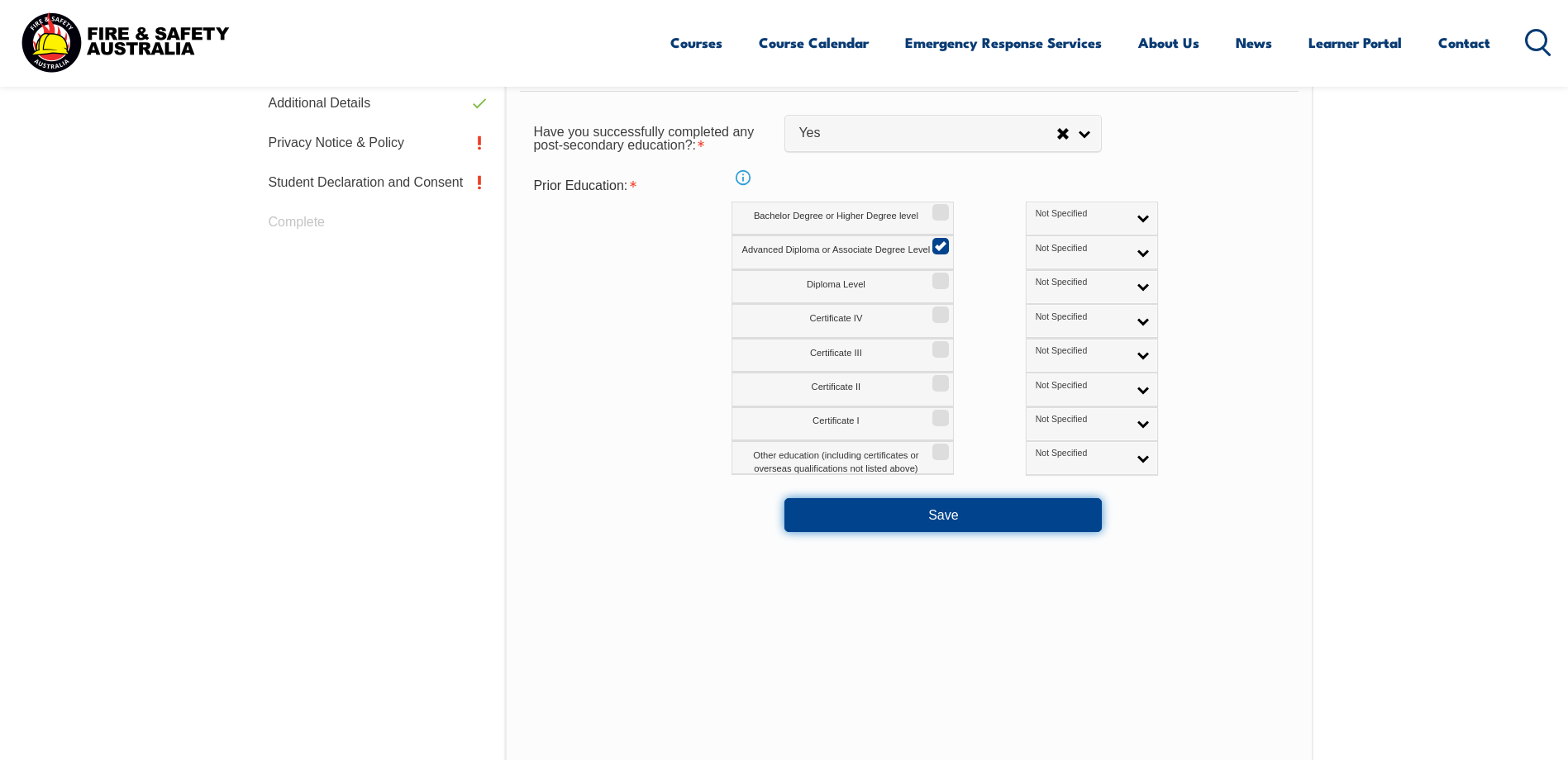
click at [935, 520] on button "Save" at bounding box center [943, 515] width 318 height 33
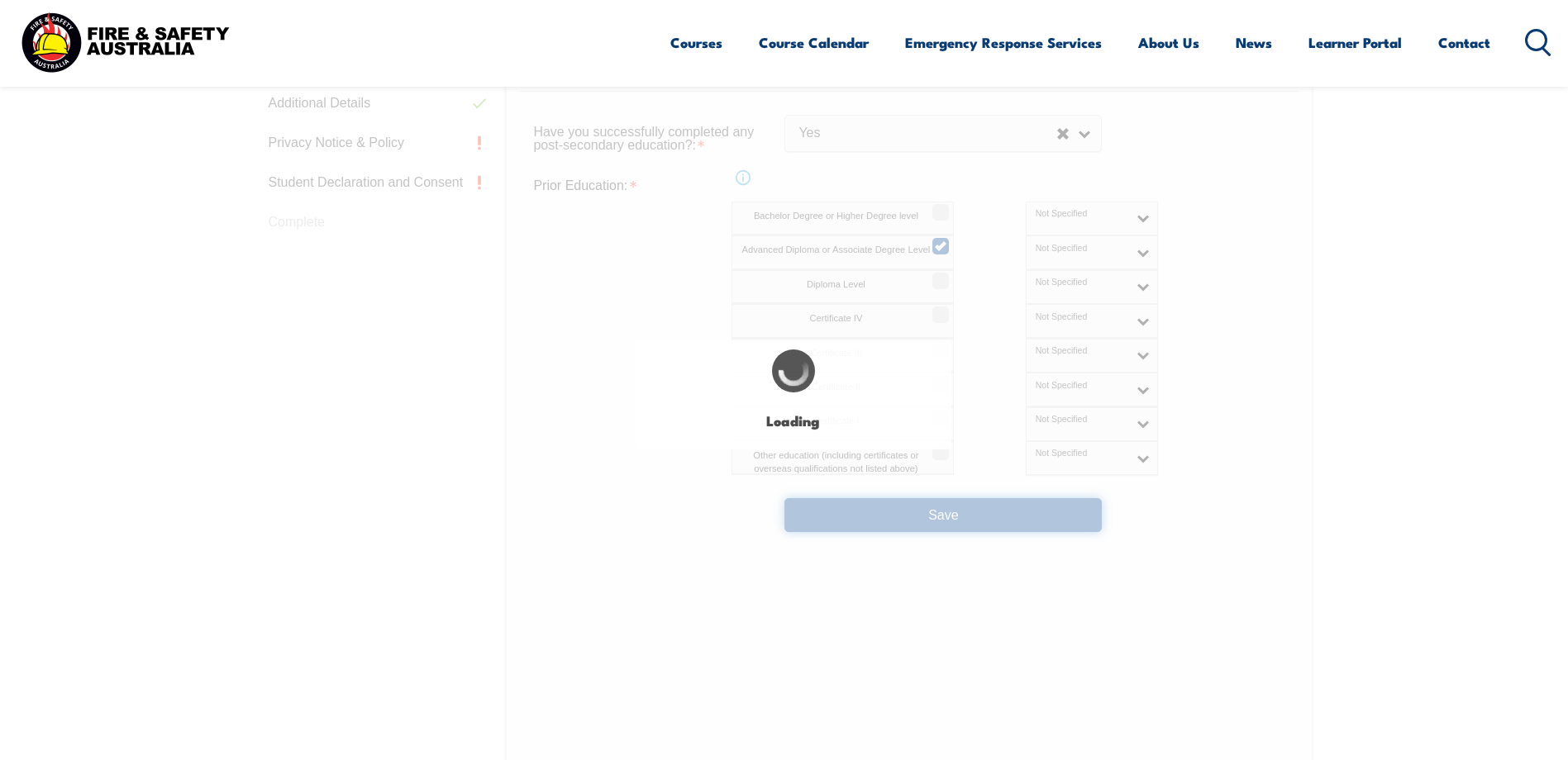
select select "false"
select select
select select "false"
select select "true"
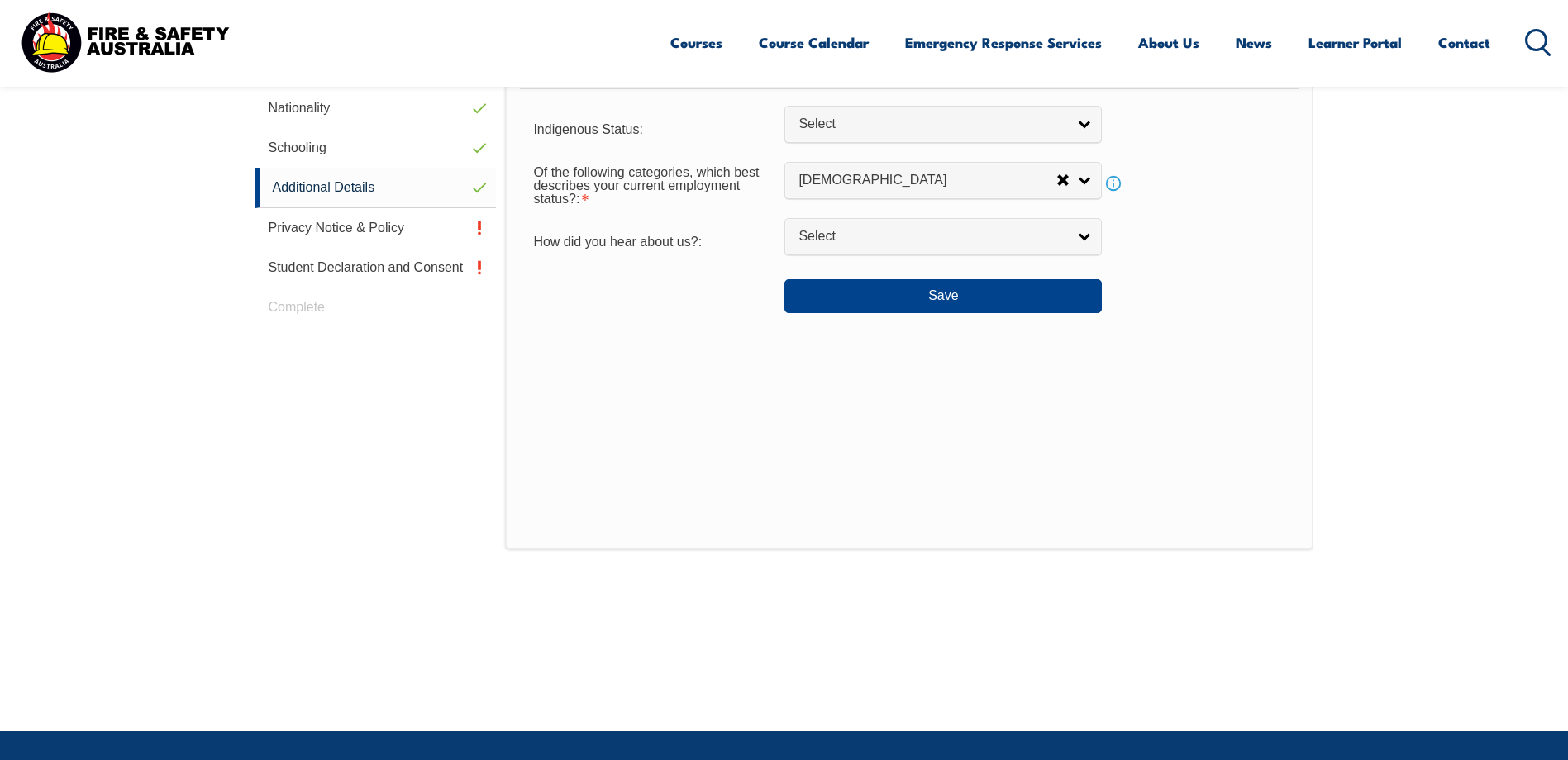
scroll to position [450, 0]
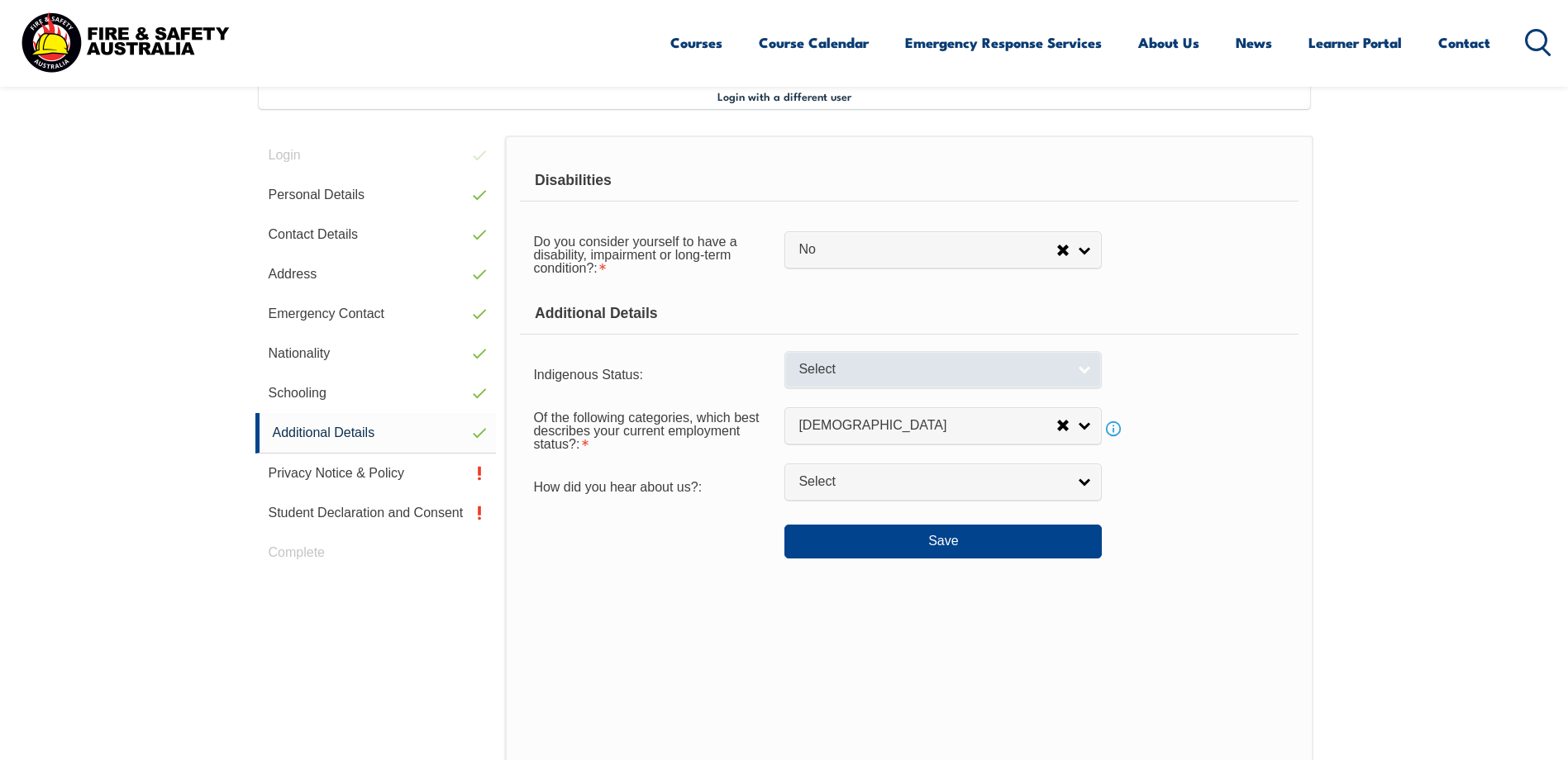
click at [1082, 372] on link "Select" at bounding box center [943, 370] width 318 height 38
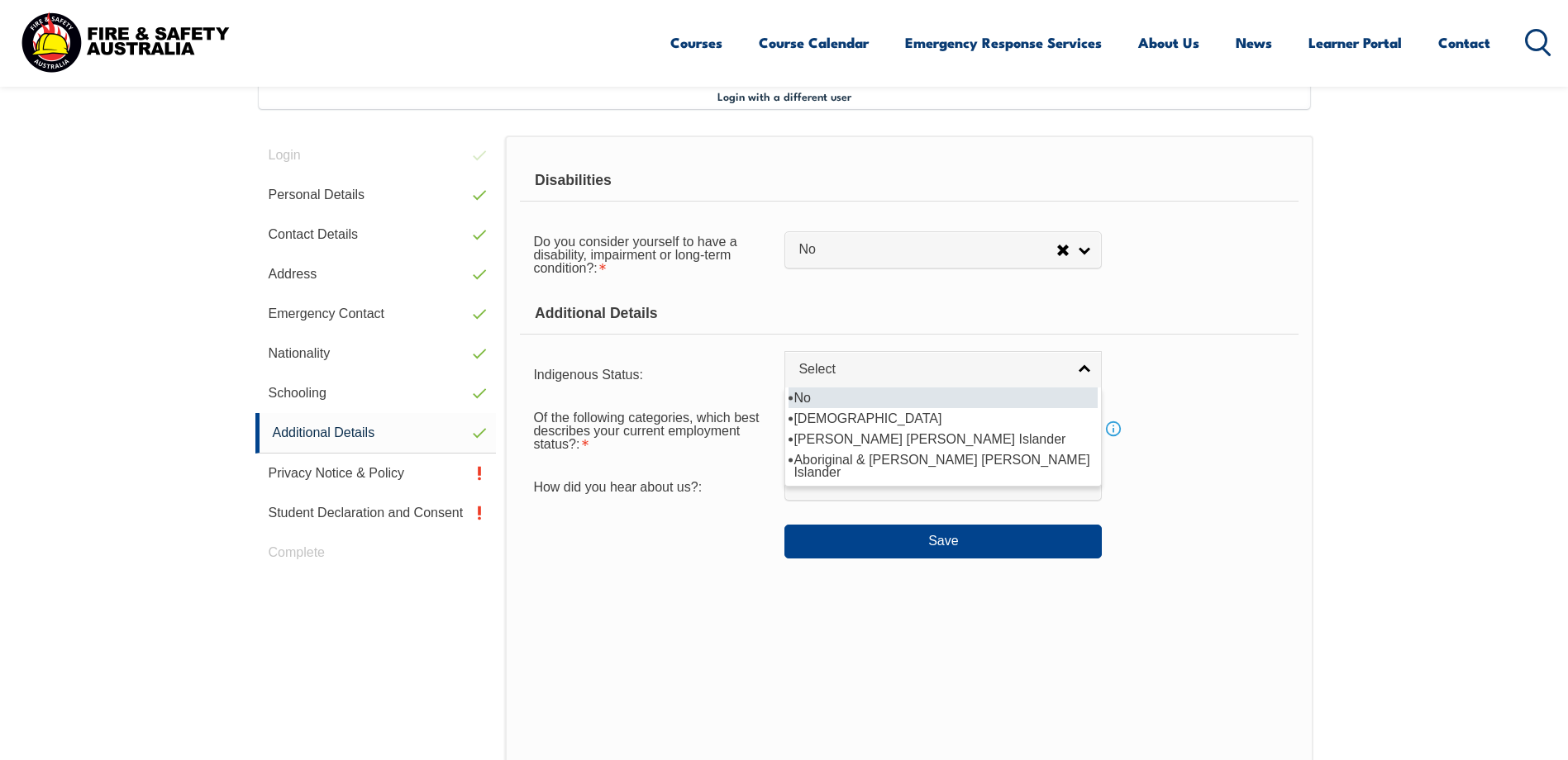
click at [847, 398] on li "No" at bounding box center [943, 397] width 309 height 20
select select "4"
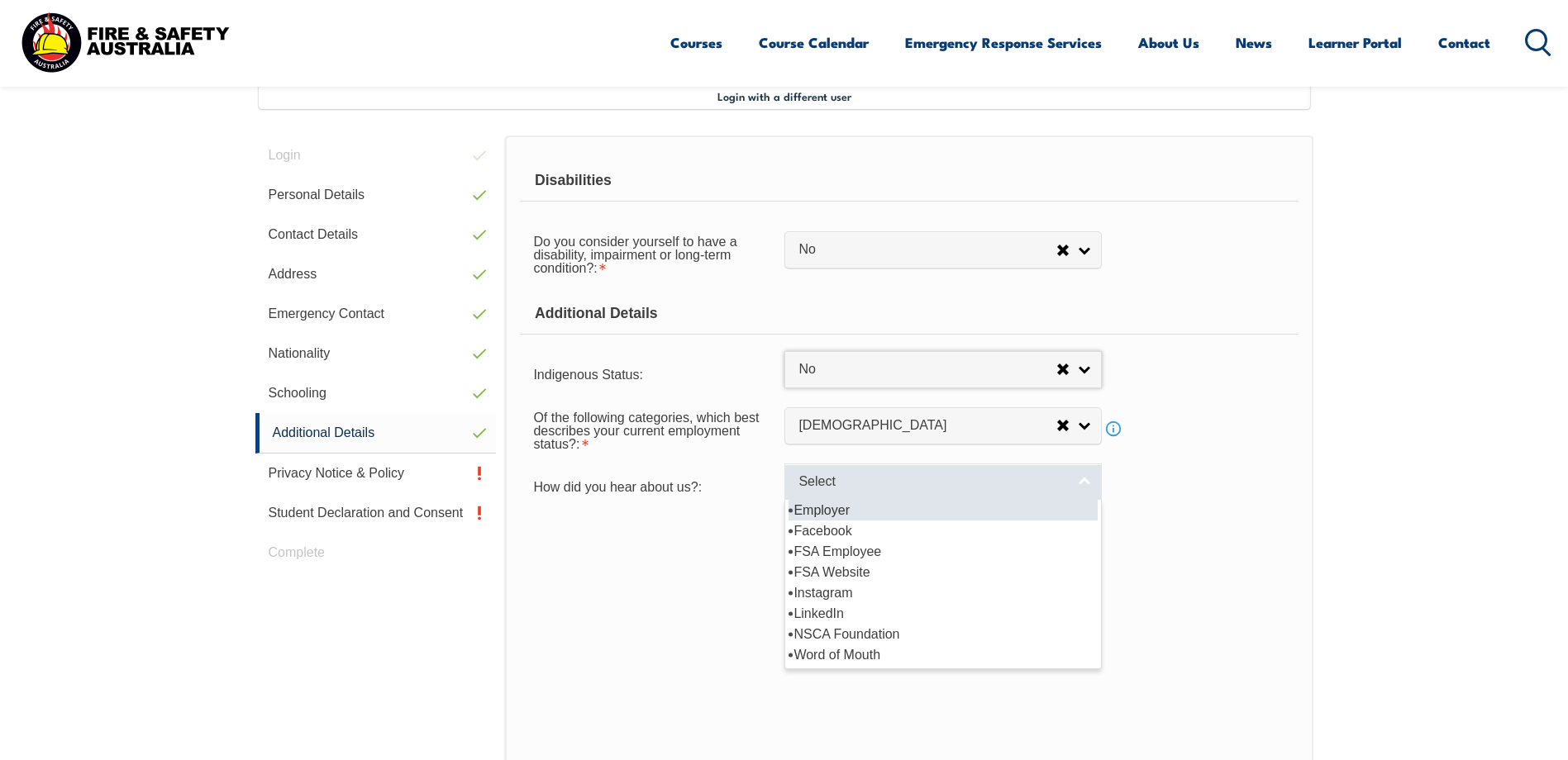
click at [1090, 486] on link "Select" at bounding box center [943, 482] width 318 height 38
click at [885, 511] on li "Employer" at bounding box center [943, 510] width 309 height 20
select select "8019"
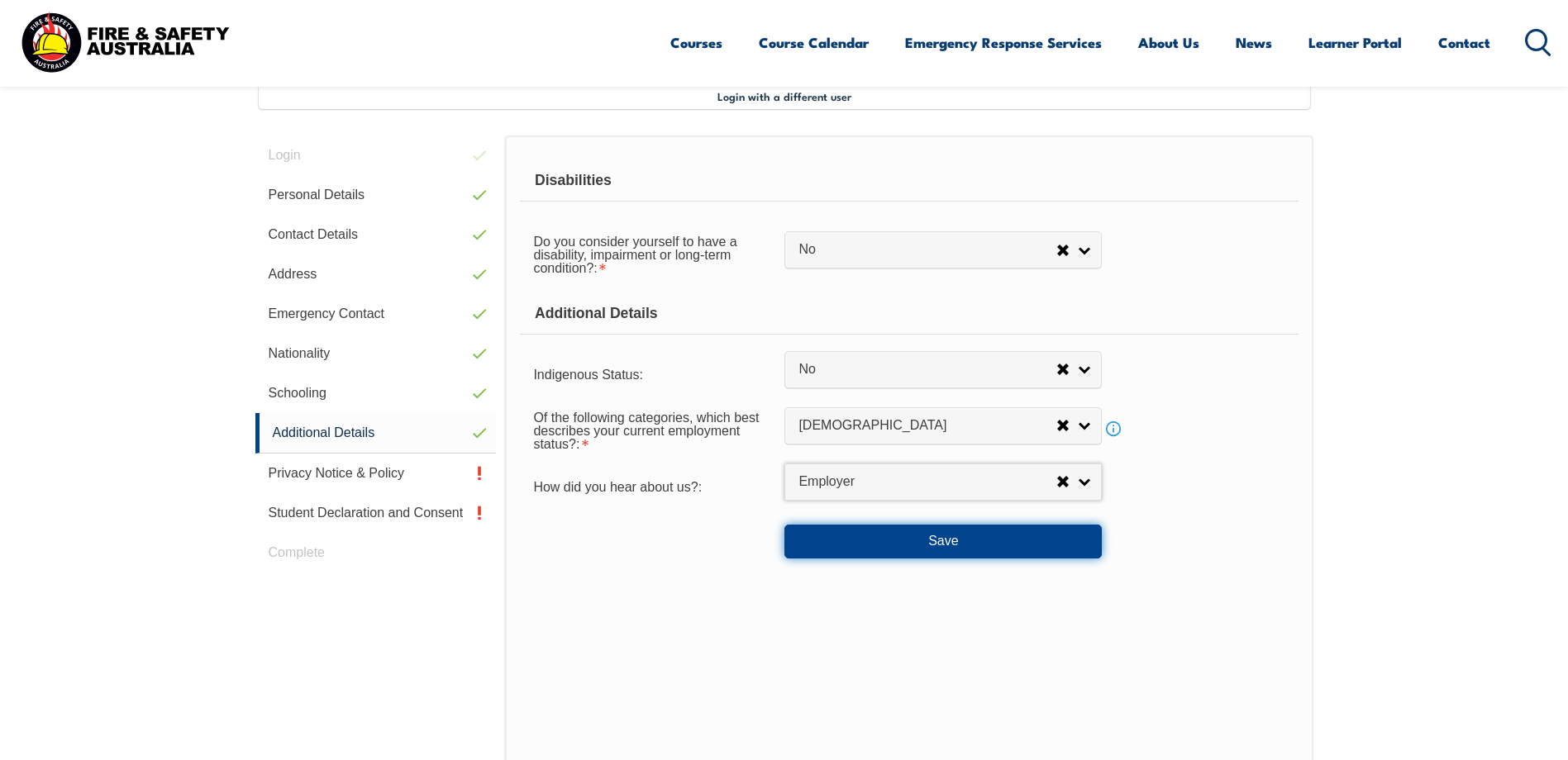
click at [945, 540] on button "Save" at bounding box center [943, 541] width 318 height 33
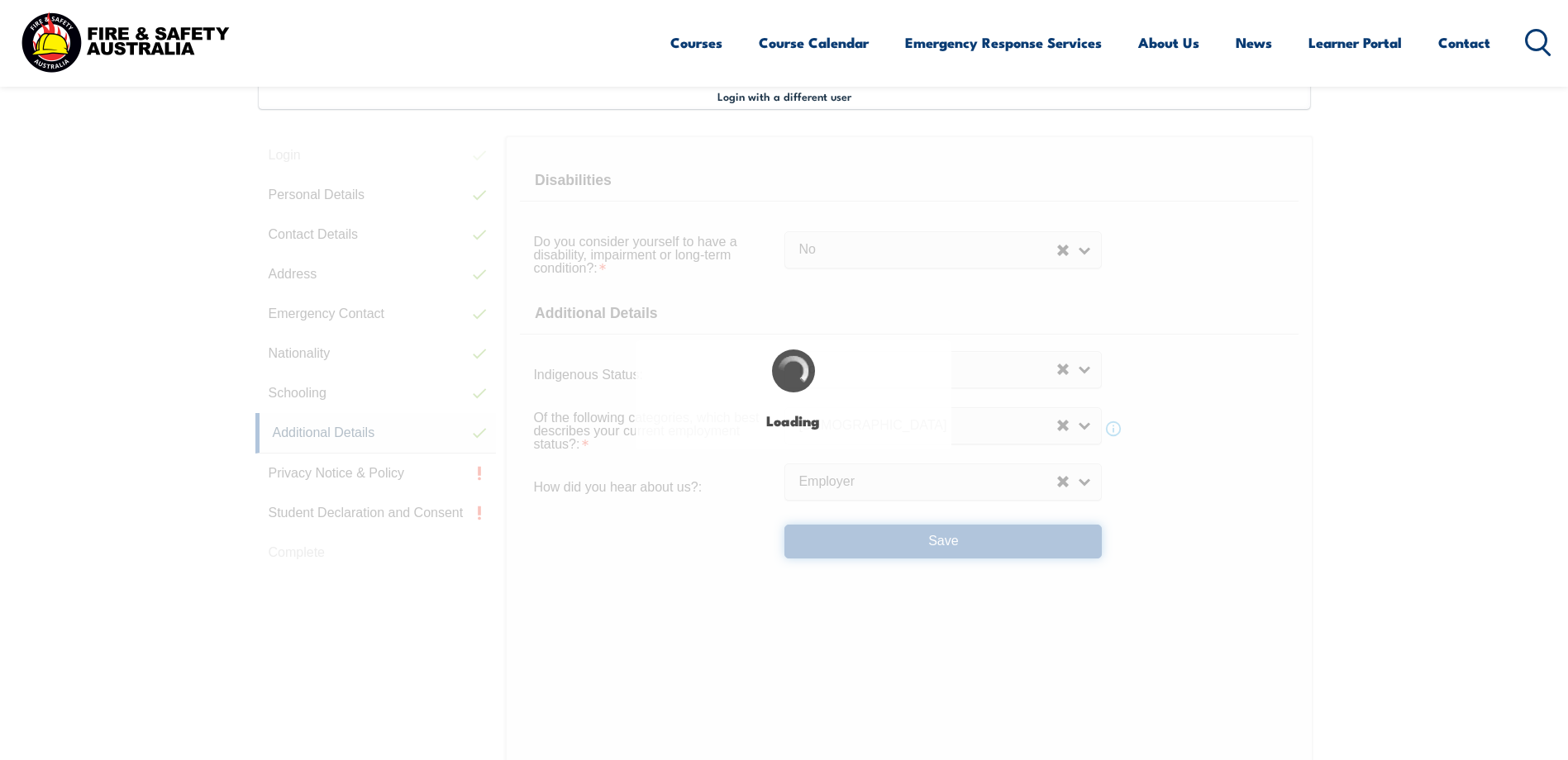
select select "false"
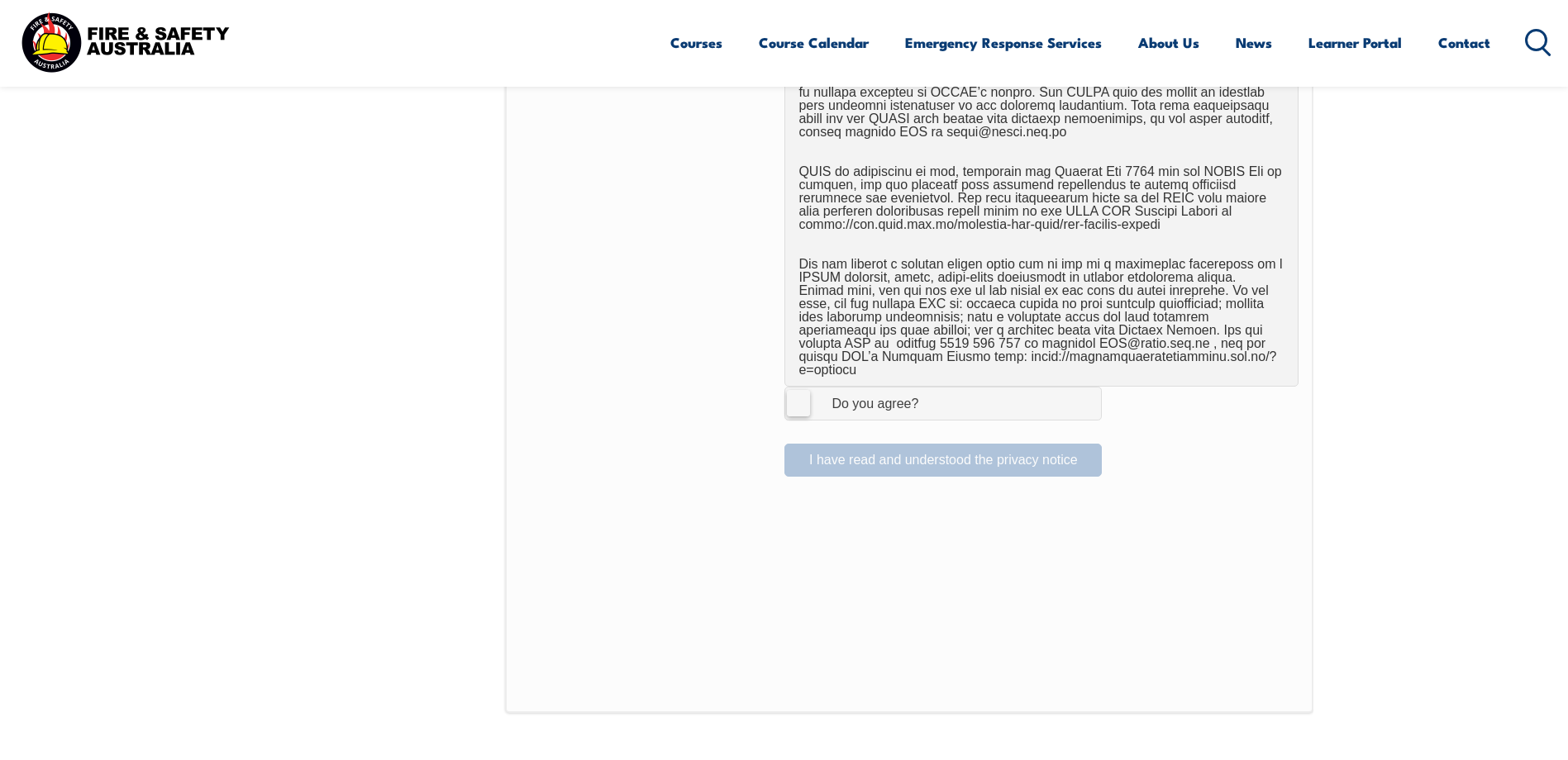
scroll to position [1028, 0]
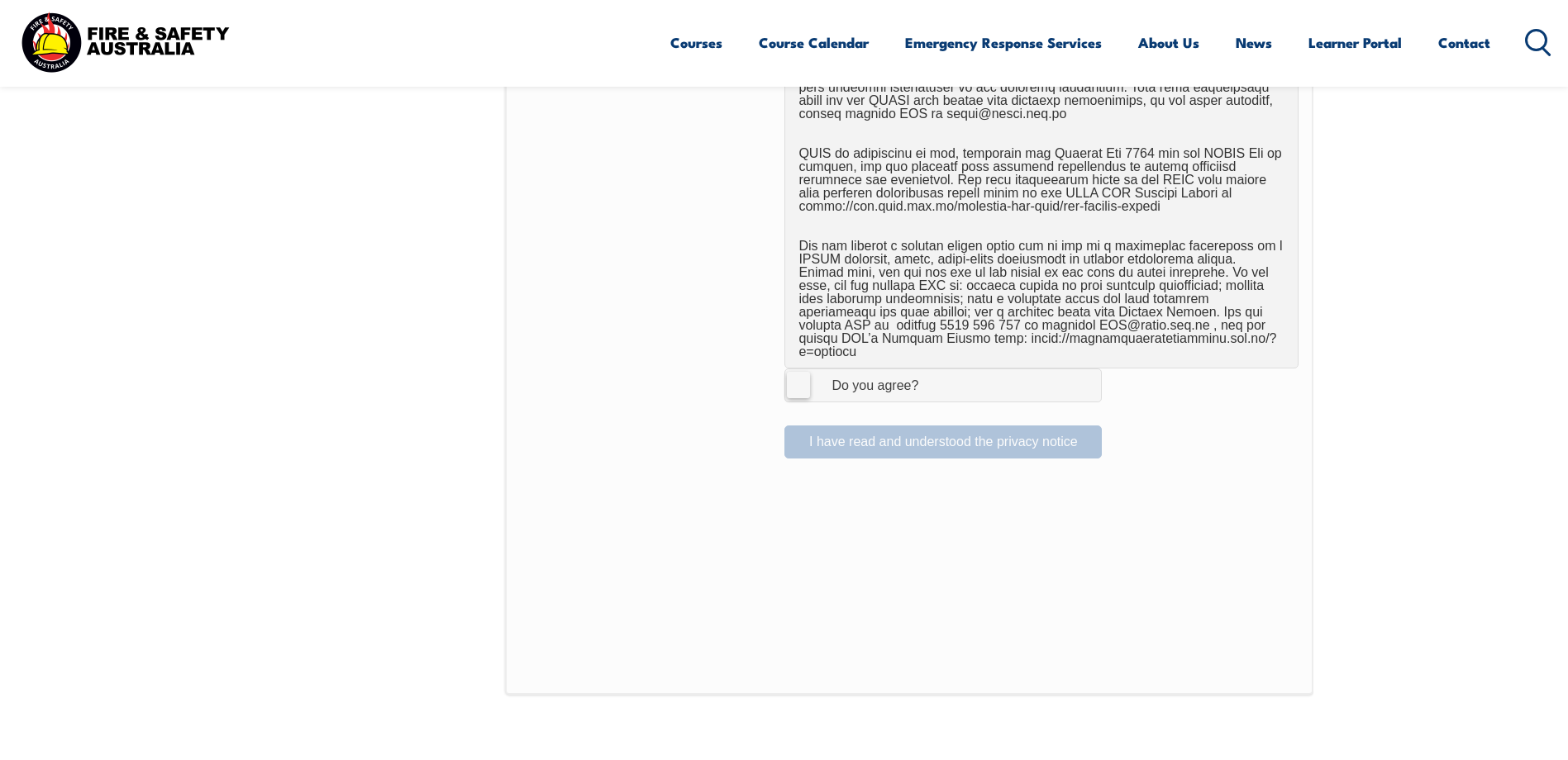
click at [804, 374] on label "I Agree Do you agree?" at bounding box center [943, 385] width 318 height 33
click at [931, 374] on input "I Agree Do you agree?" at bounding box center [945, 384] width 28 height 32
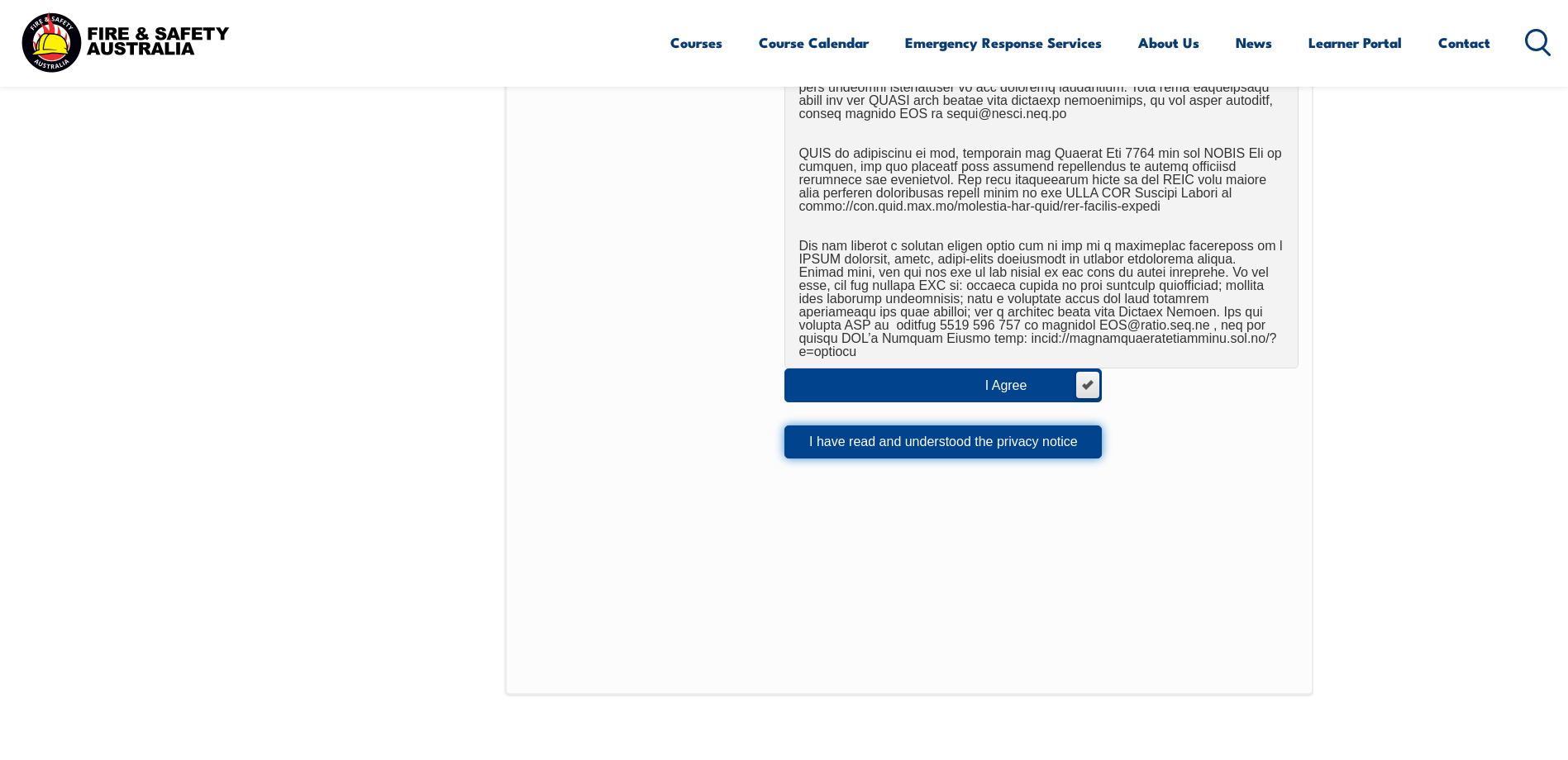
click at [919, 436] on button "I have read and understood the privacy notice" at bounding box center [943, 442] width 318 height 33
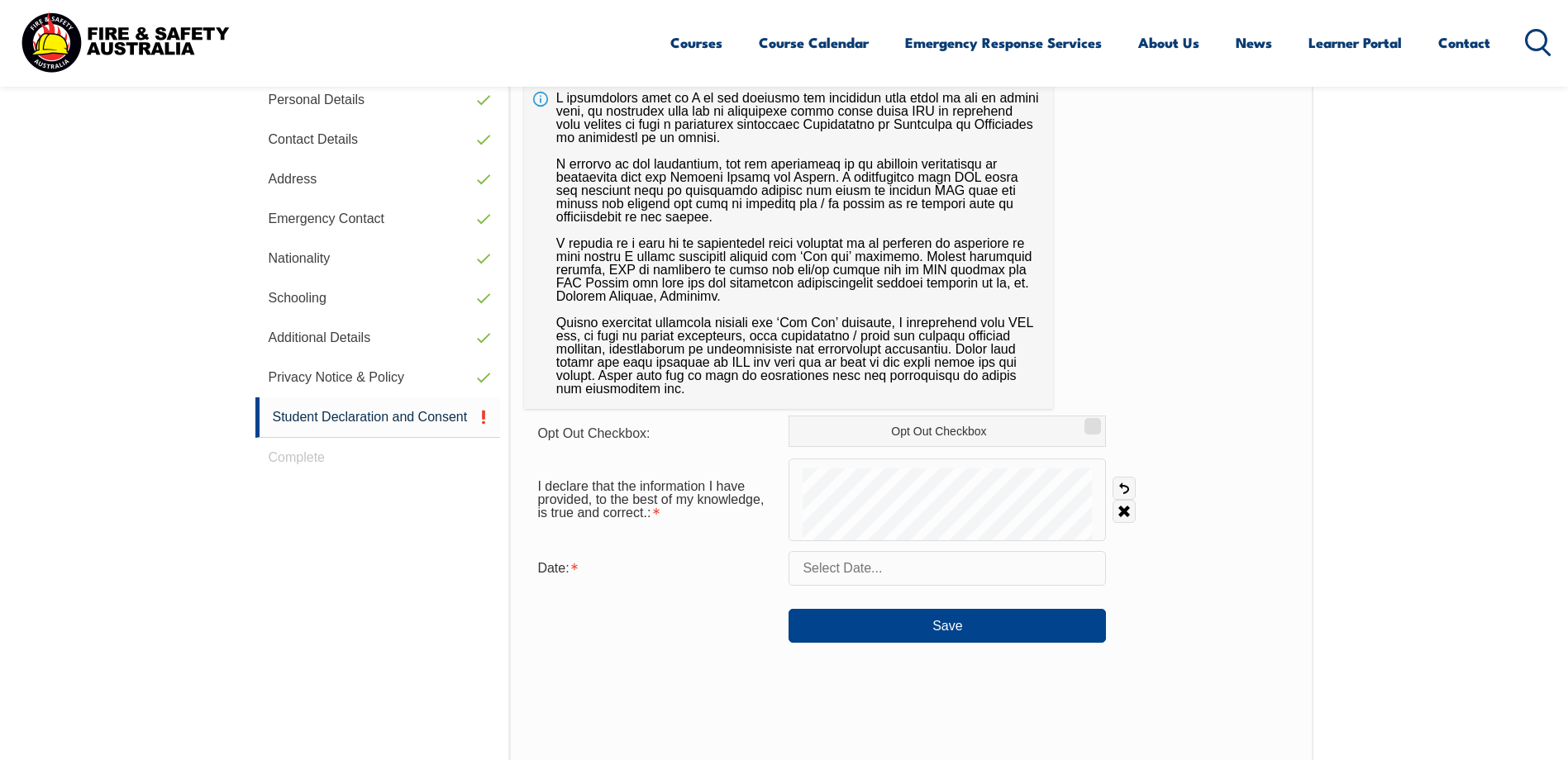
scroll to position [450, 0]
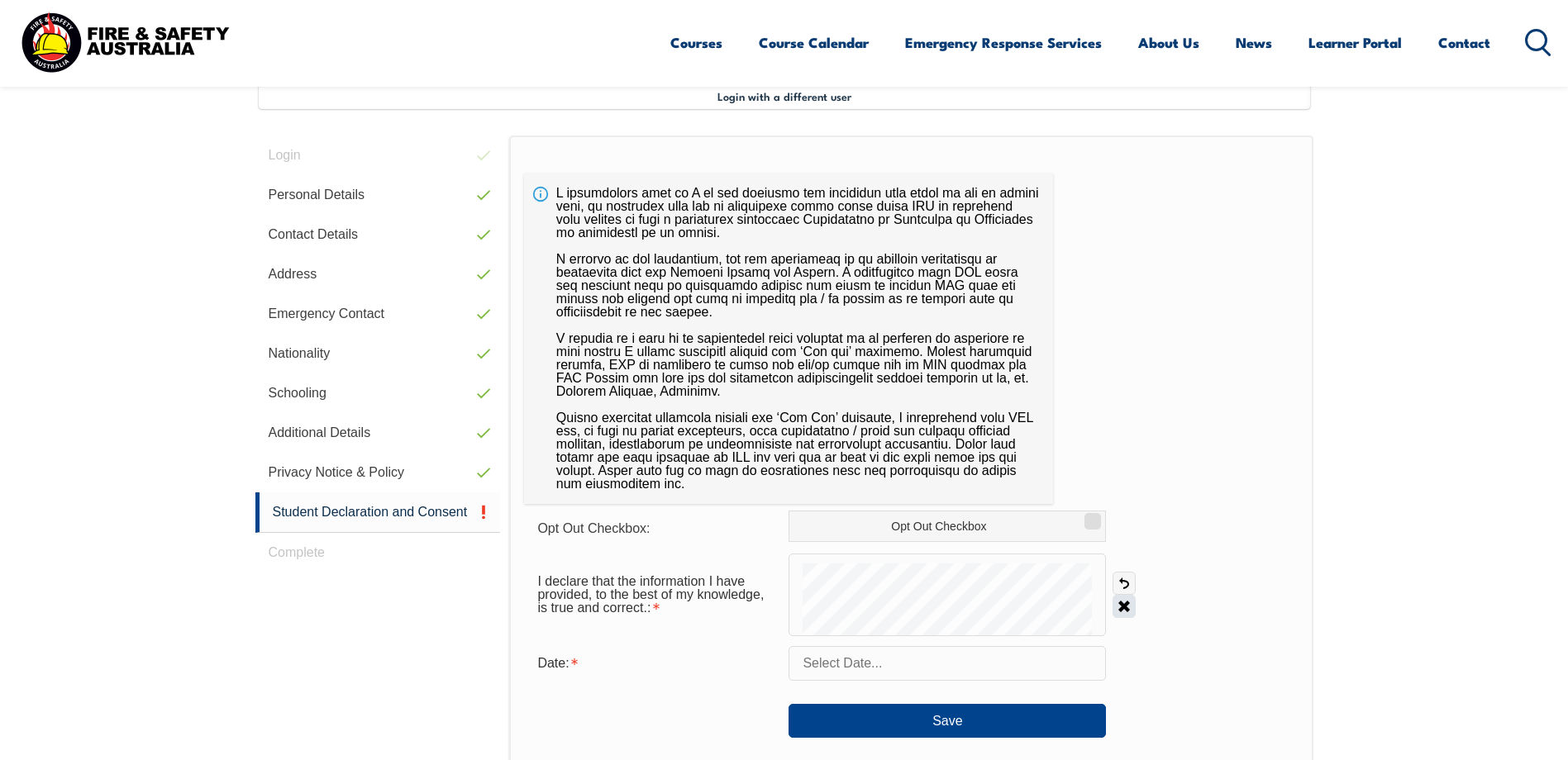
click at [1118, 610] on link "Clear" at bounding box center [1125, 606] width 23 height 23
click at [1122, 580] on link "Undo" at bounding box center [1125, 583] width 23 height 23
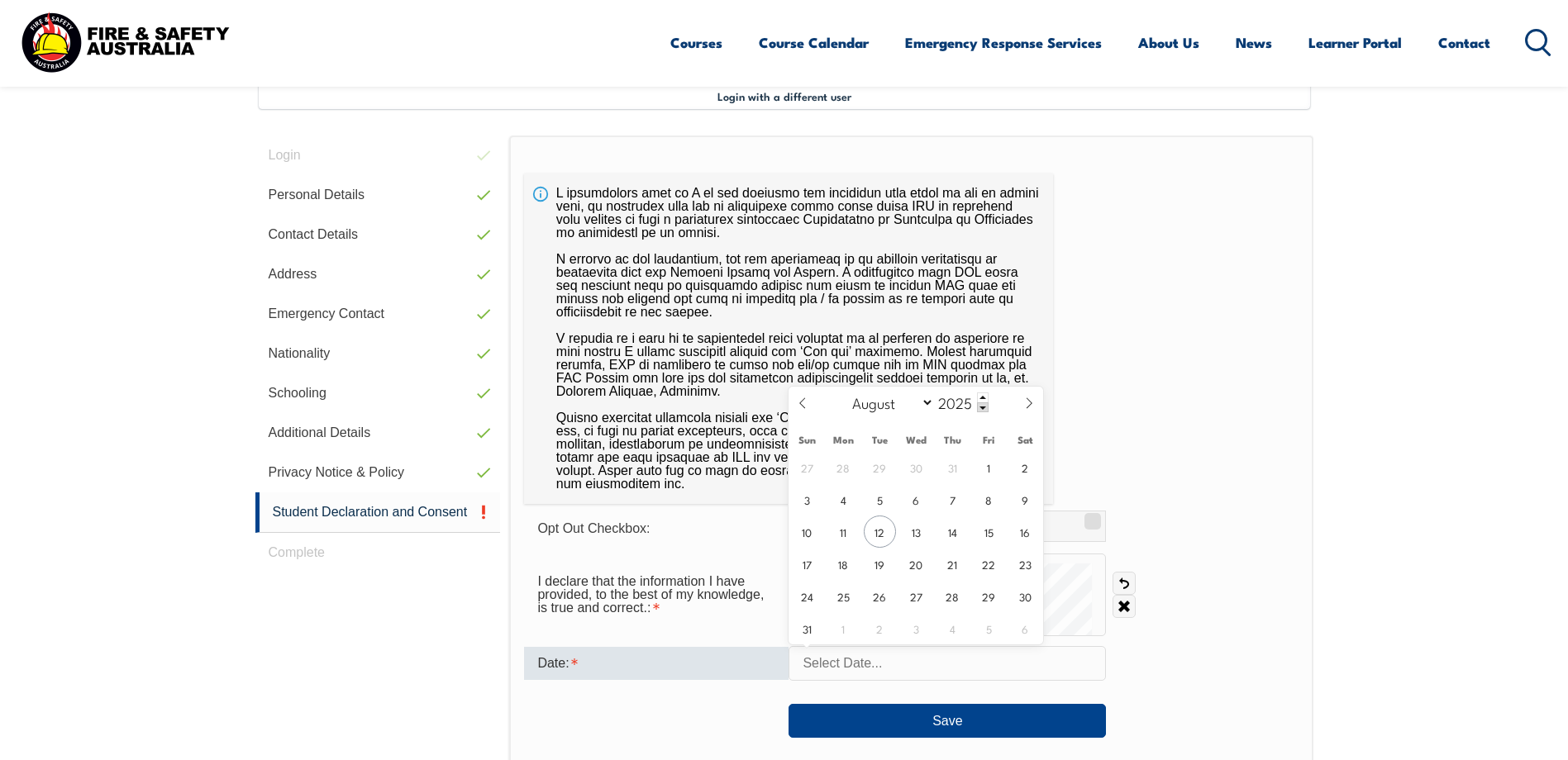
click at [855, 668] on input "text" at bounding box center [947, 663] width 318 height 35
click at [883, 542] on span "12" at bounding box center [879, 531] width 32 height 32
type input "[DATE]"
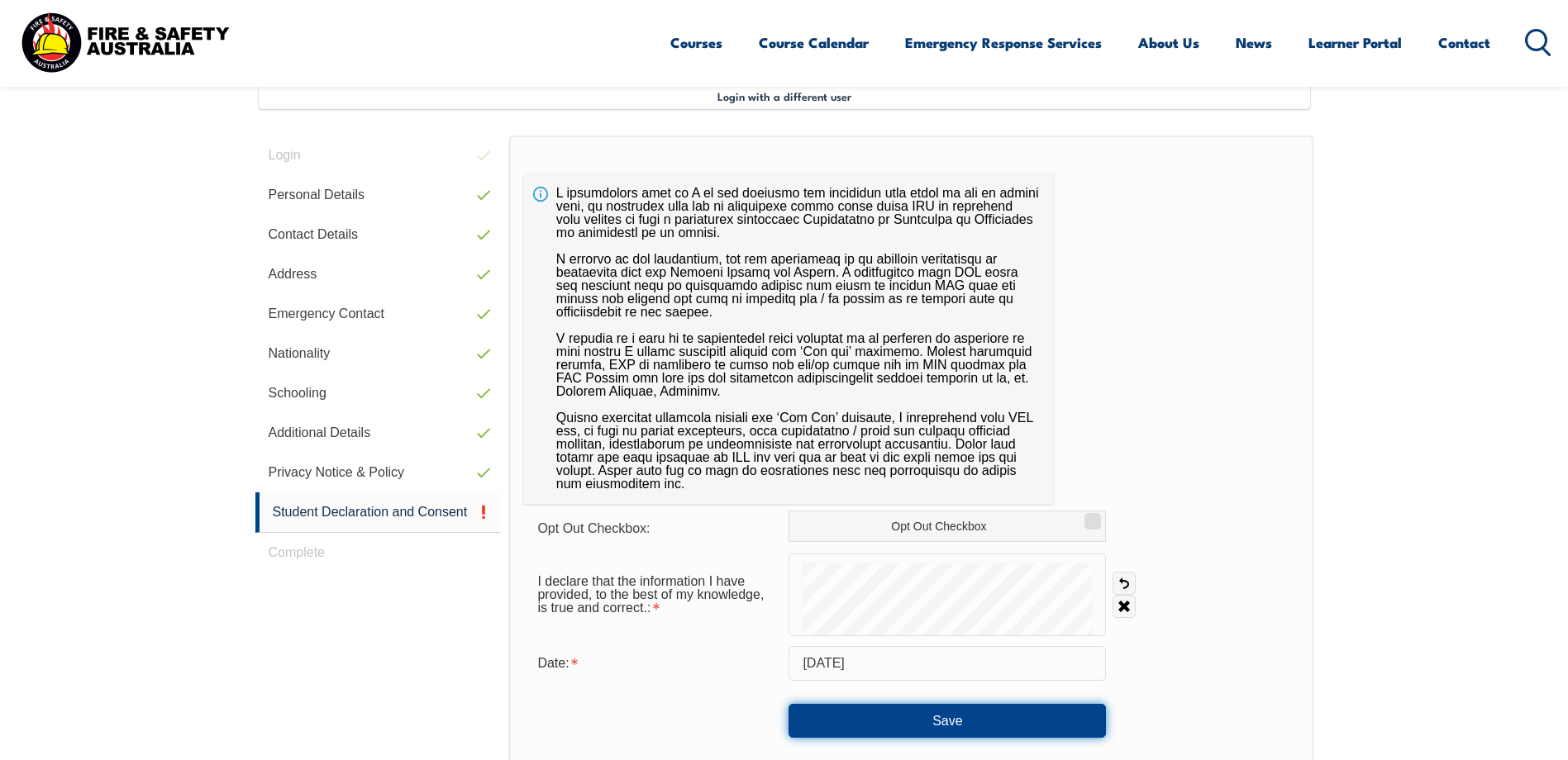
click at [948, 731] on button "Save" at bounding box center [947, 720] width 318 height 33
